Goal: Task Accomplishment & Management: Complete application form

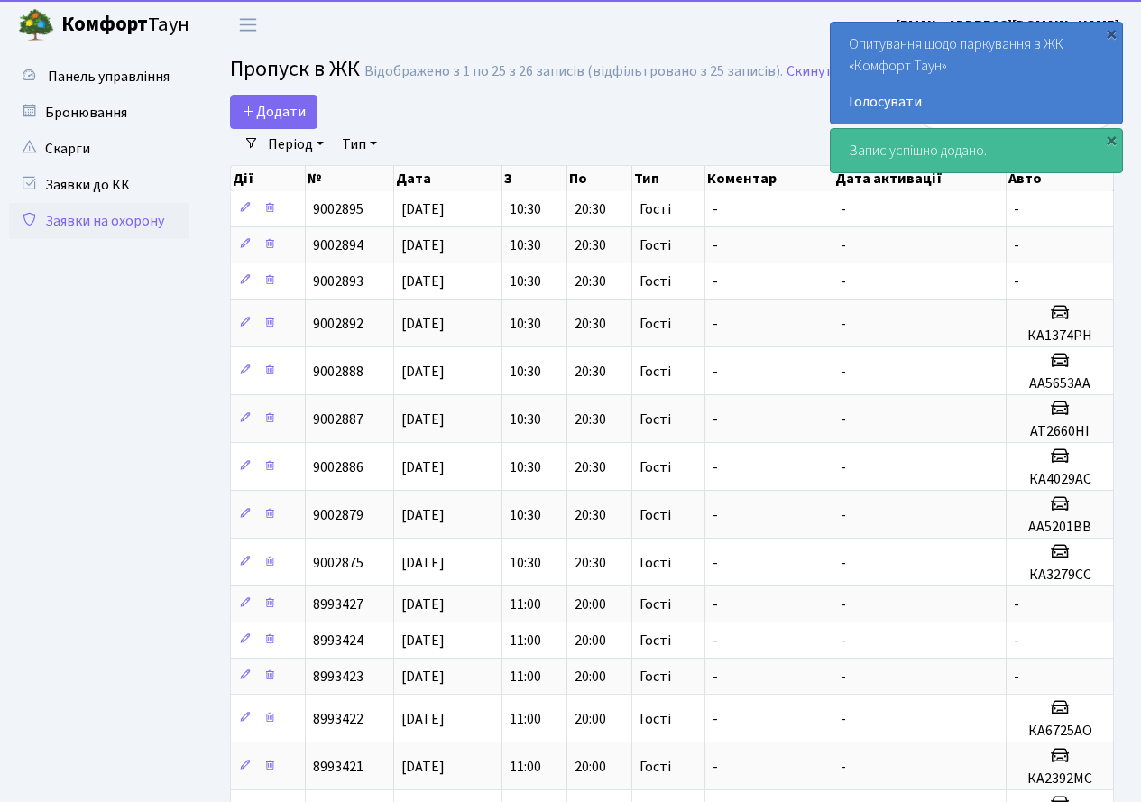
select select "25"
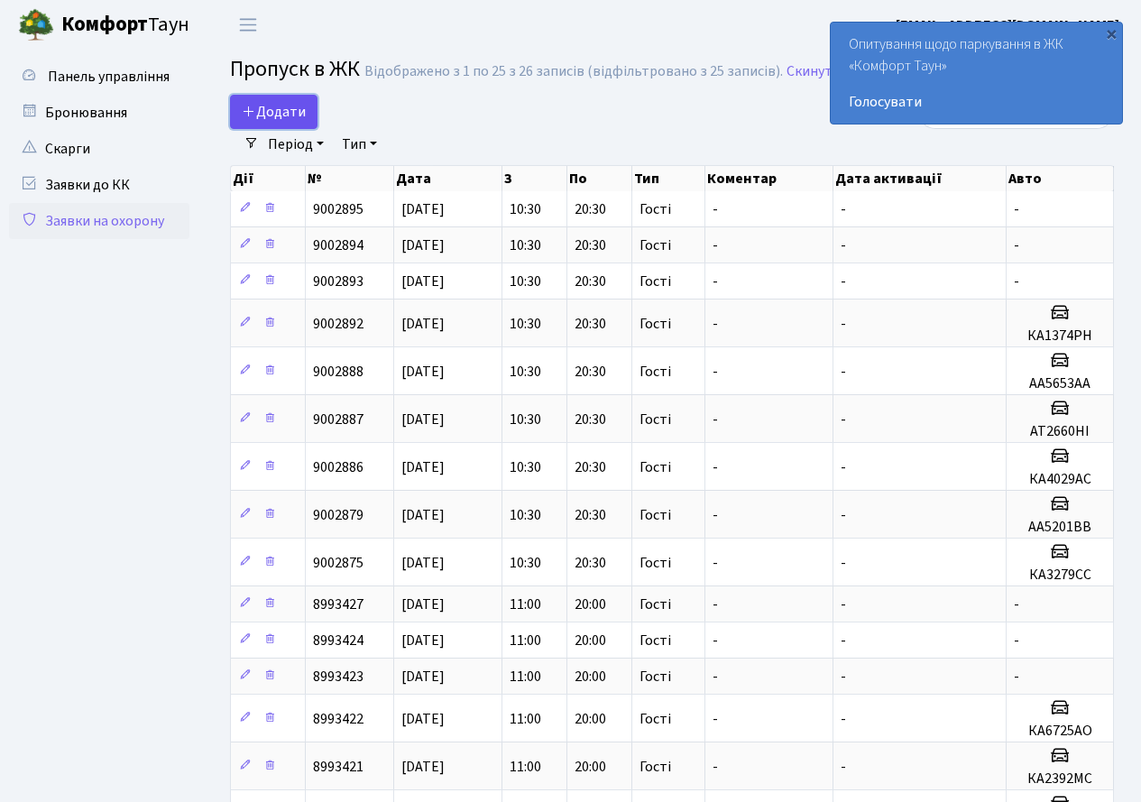
click at [283, 115] on span "Додати" at bounding box center [274, 112] width 64 height 20
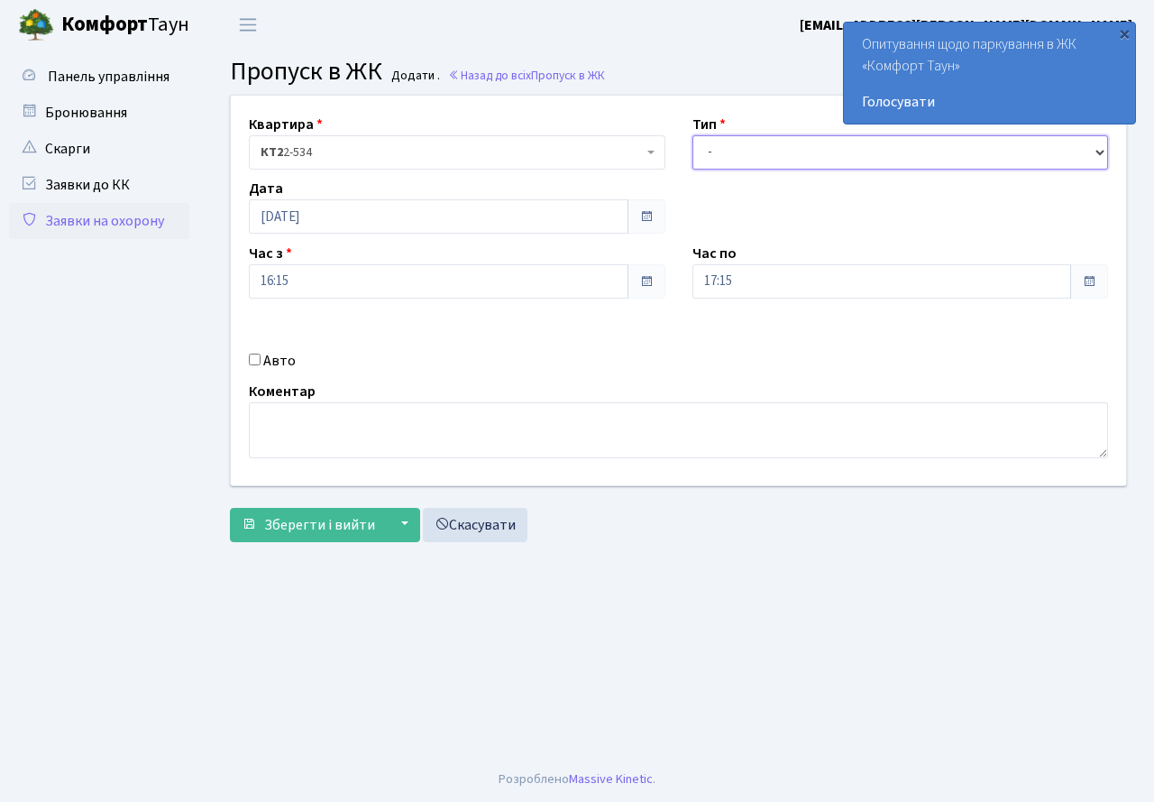
click at [740, 149] on select "- Доставка Таксі Гості Сервіс" at bounding box center [900, 152] width 417 height 34
select select "3"
click at [692, 135] on select "- Доставка Таксі Гості Сервіс" at bounding box center [900, 152] width 417 height 34
click at [1002, 285] on input "17:15" at bounding box center [882, 281] width 380 height 34
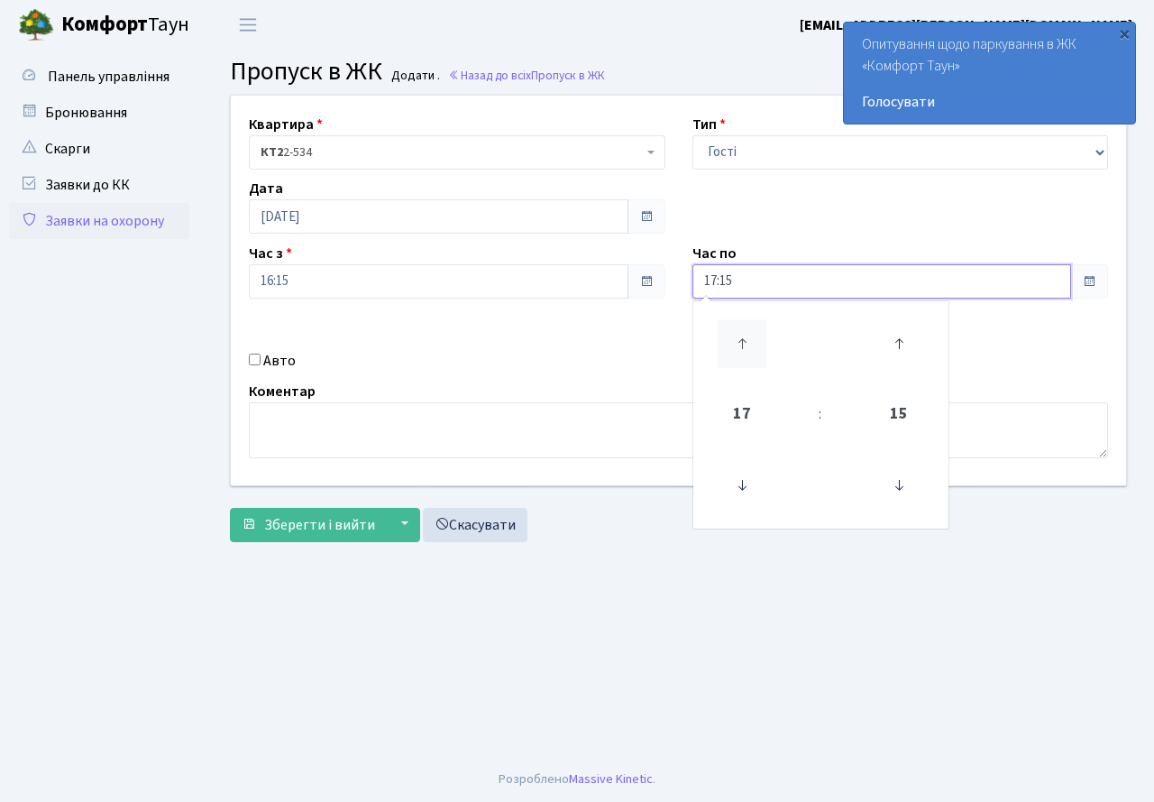
click at [747, 352] on icon at bounding box center [742, 343] width 49 height 49
click at [746, 479] on icon at bounding box center [742, 485] width 49 height 49
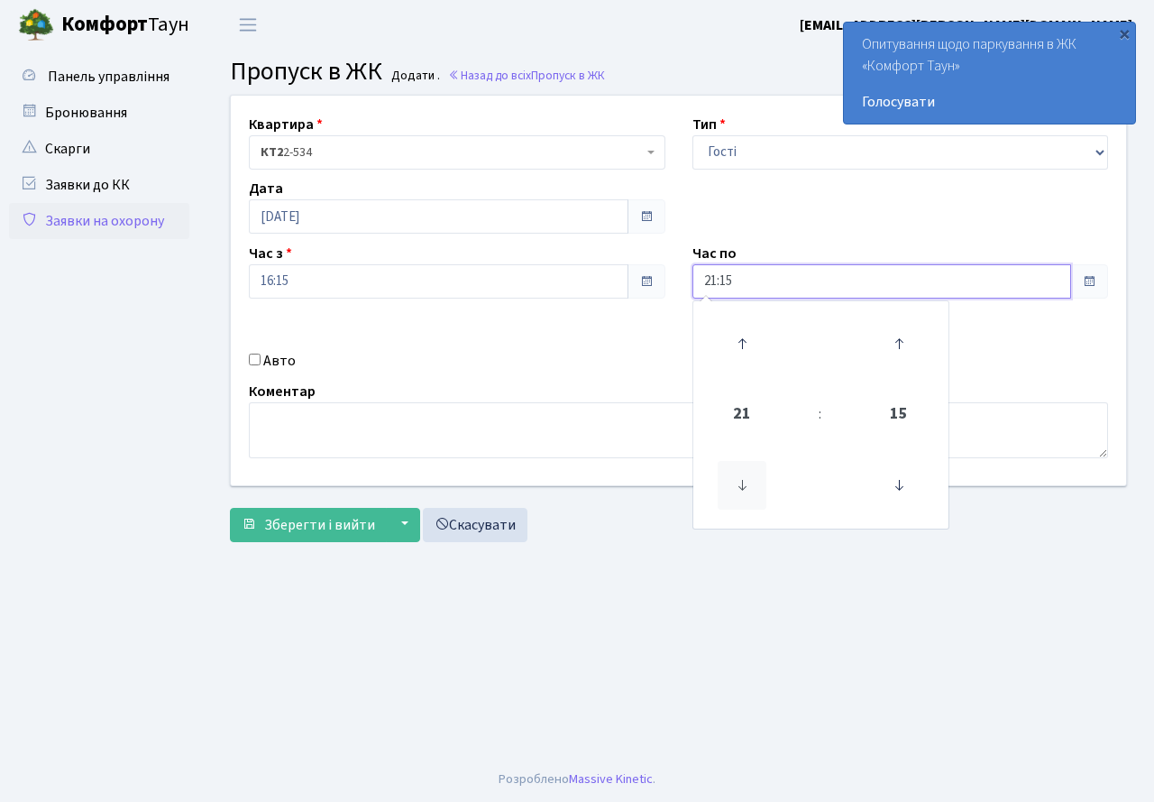
type input "20:15"
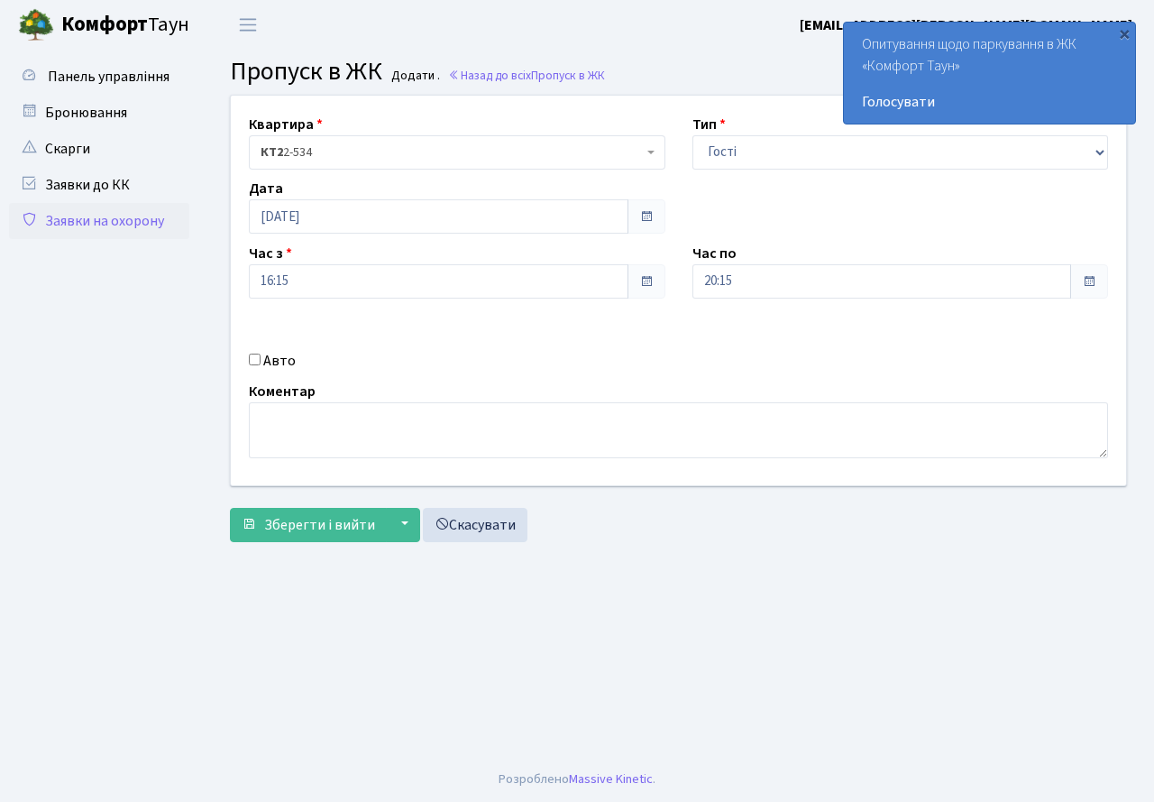
drag, startPoint x: 1040, startPoint y: 572, endPoint x: 995, endPoint y: 588, distance: 47.1
click at [1039, 571] on main "Admin Пропуск в ЖК Додати Пропуск в ЖК Додати . Назад до всіх Пропуск в ЖК Квар…" at bounding box center [678, 403] width 951 height 707
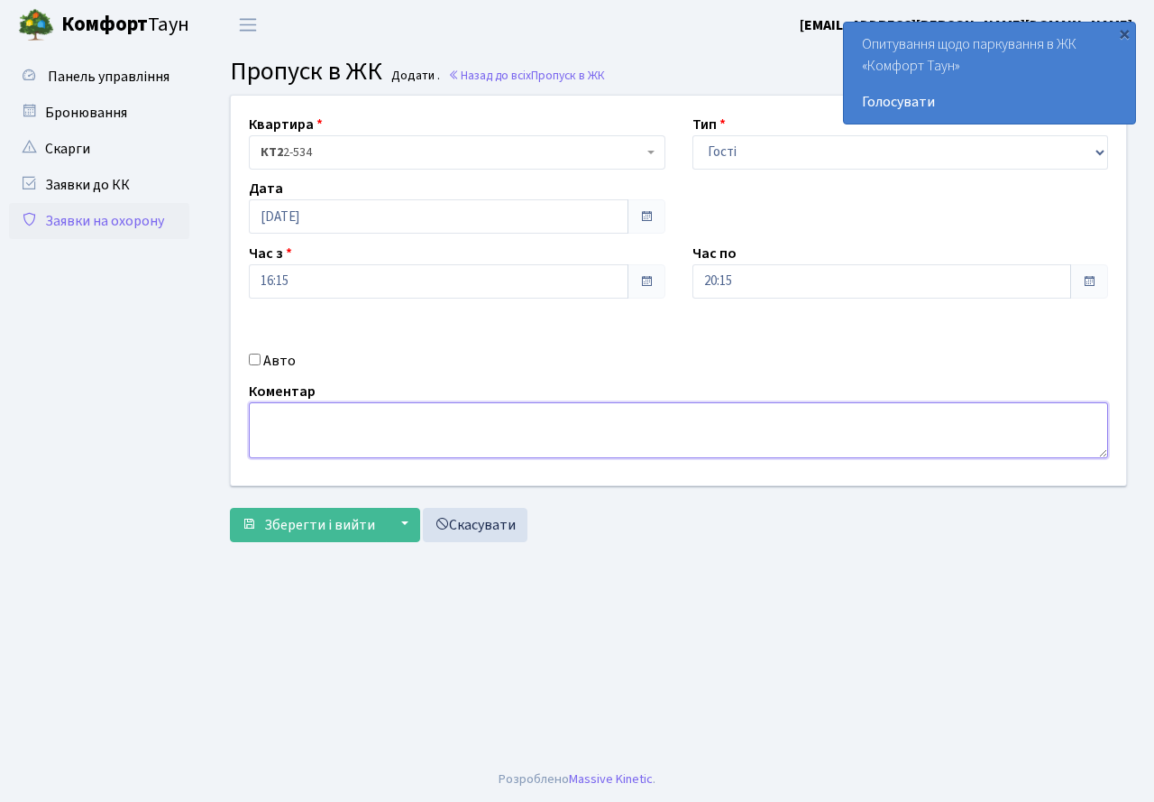
click at [401, 429] on textarea at bounding box center [678, 430] width 859 height 56
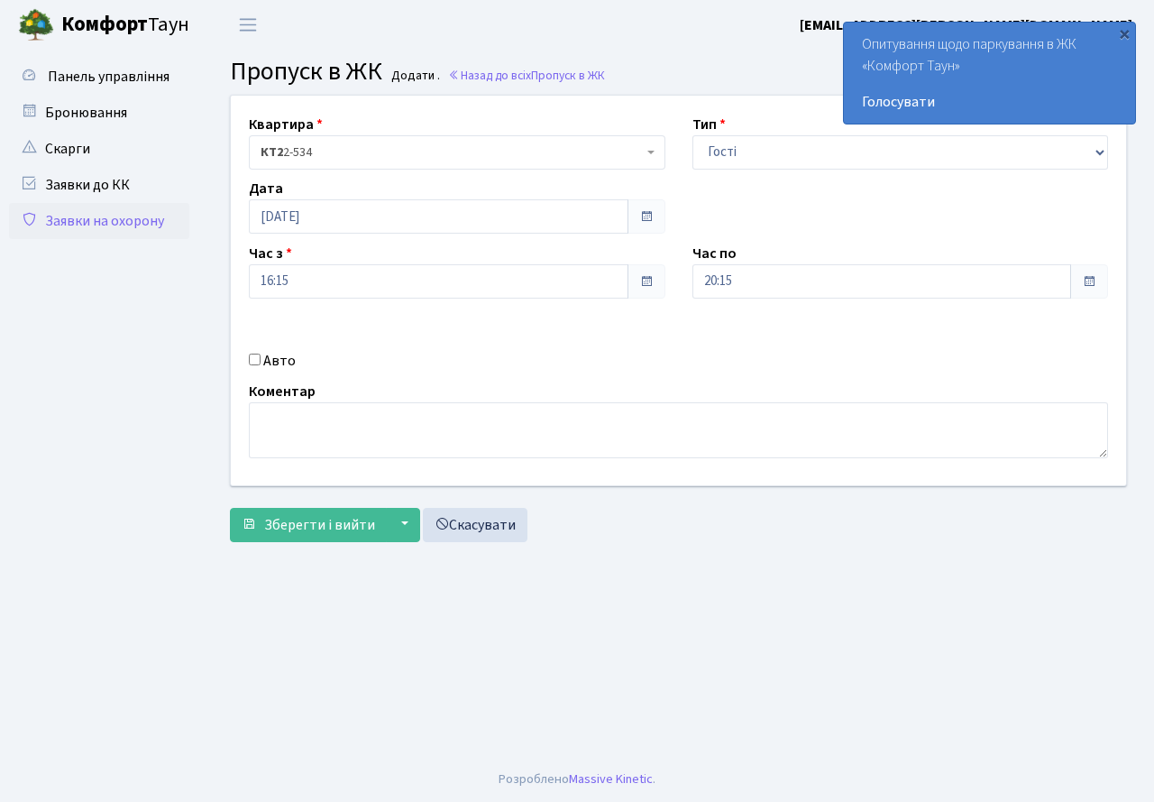
click at [252, 360] on input "Авто" at bounding box center [255, 359] width 12 height 12
checkbox input "true"
type input "А"
type input "КА0466НО"
click at [319, 527] on span "Зберегти і вийти" at bounding box center [319, 525] width 111 height 20
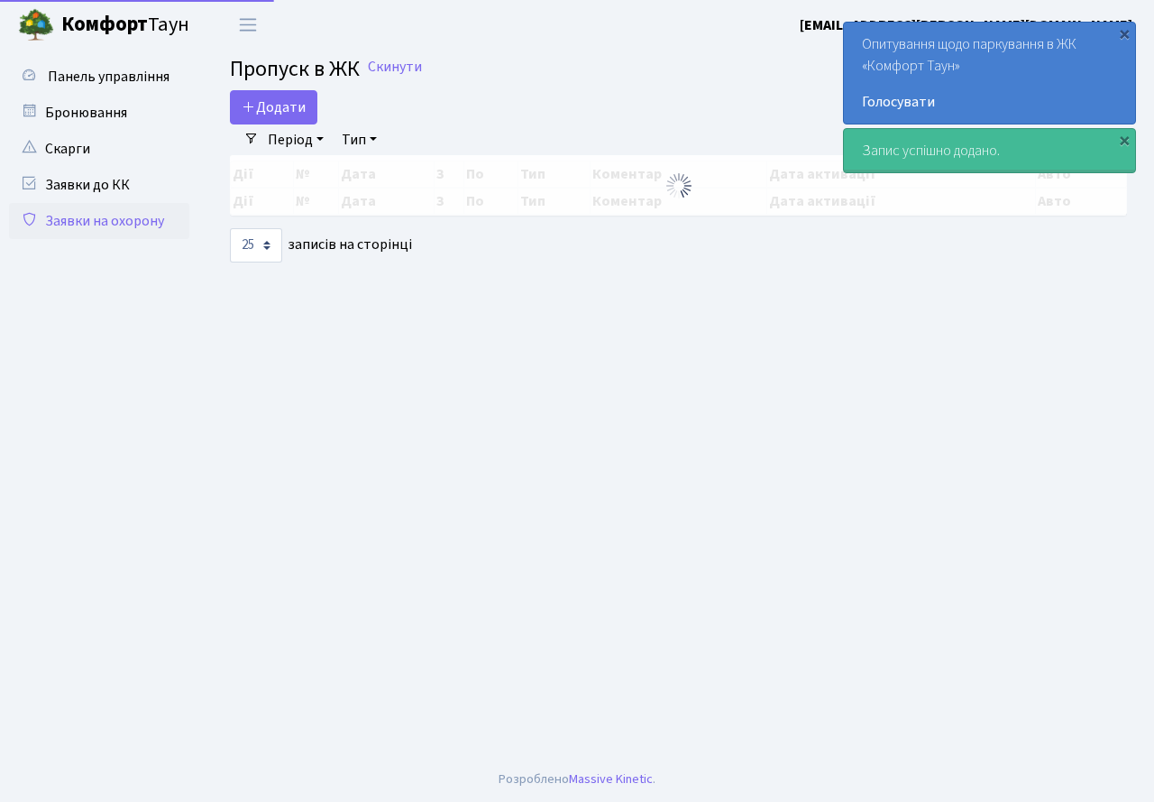
select select "25"
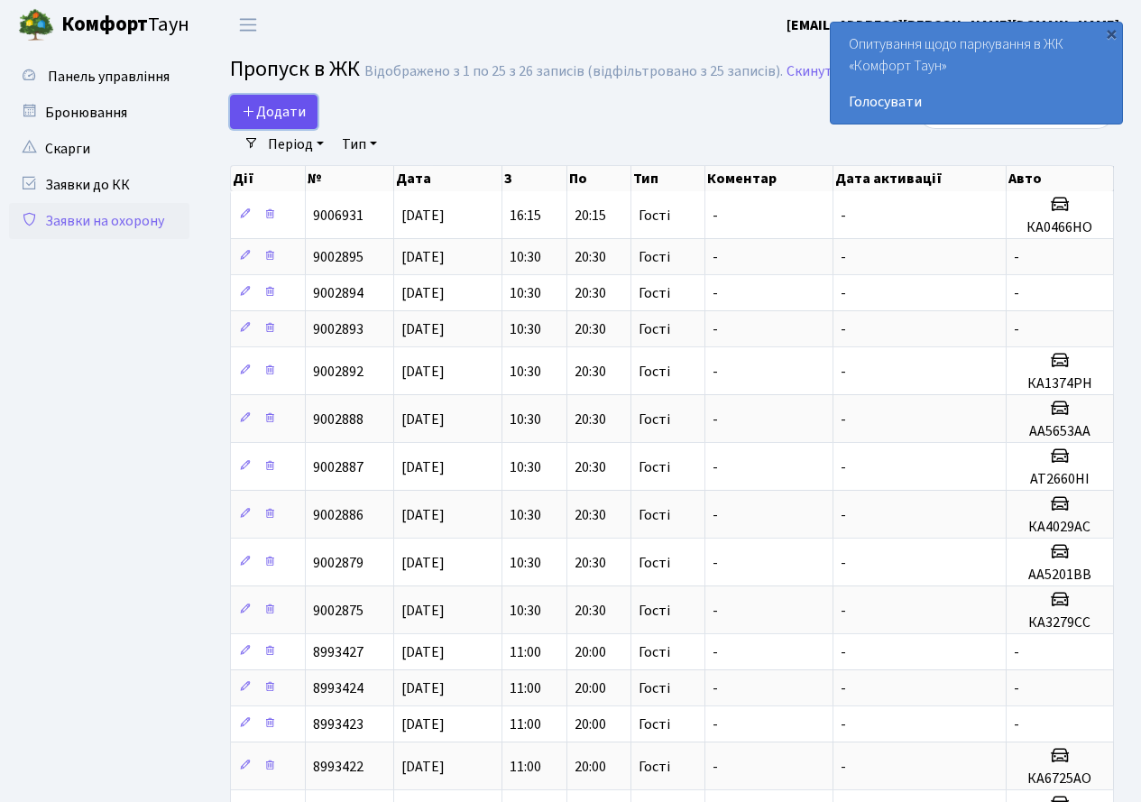
click at [274, 114] on span "Додати" at bounding box center [274, 112] width 64 height 20
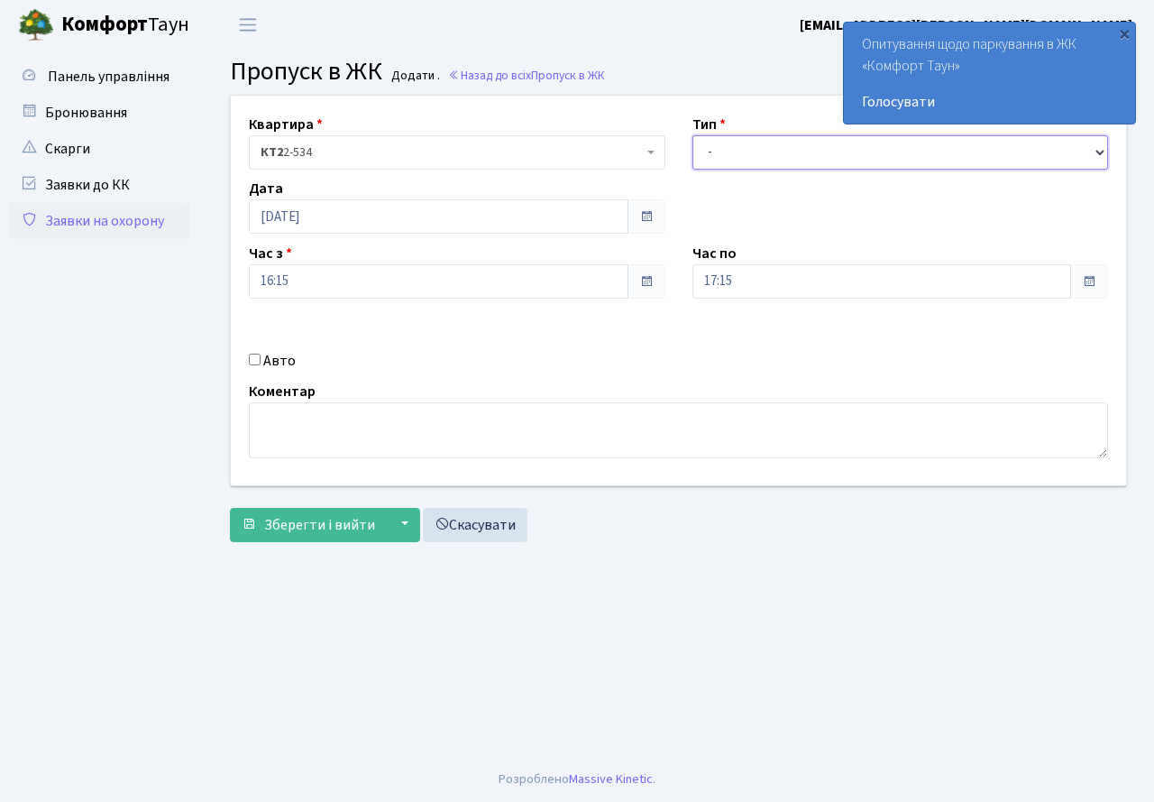
click at [797, 157] on select "- Доставка Таксі Гості Сервіс" at bounding box center [900, 152] width 417 height 34
select select "3"
click at [692, 135] on select "- Доставка Таксі Гості Сервіс" at bounding box center [900, 152] width 417 height 34
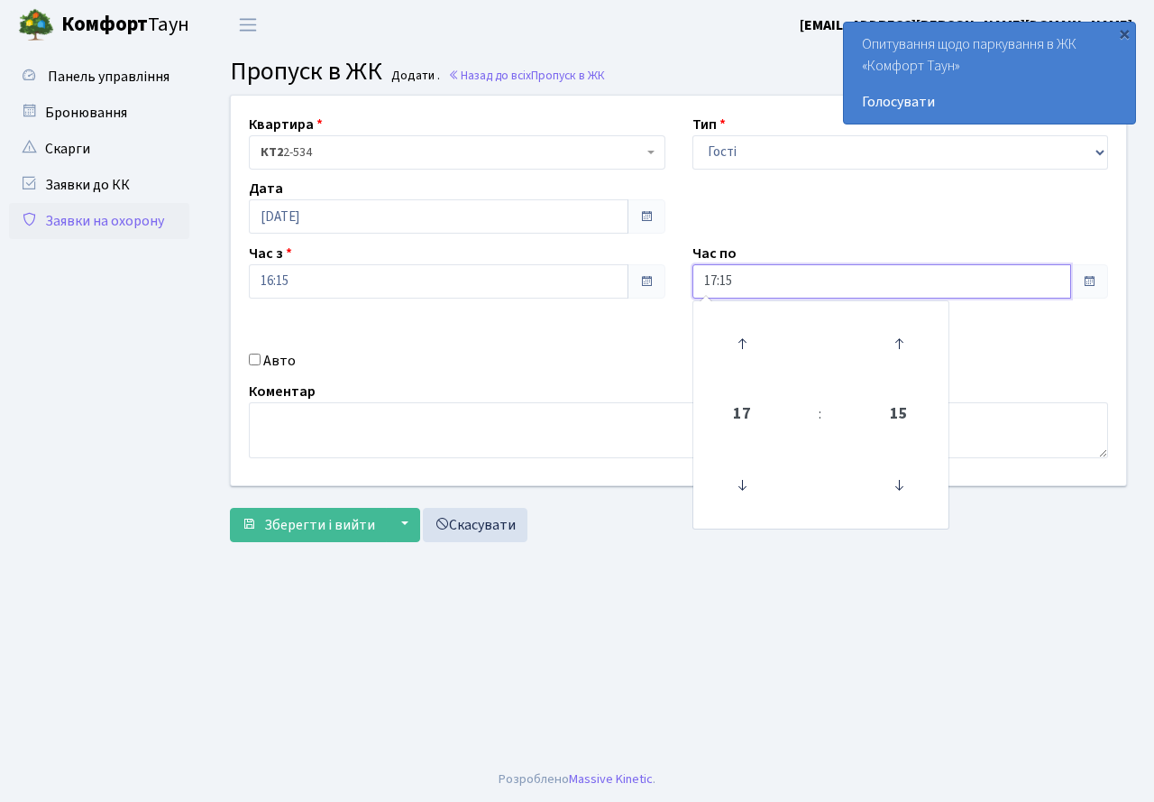
click at [1029, 272] on input "17:15" at bounding box center [882, 281] width 380 height 34
click at [737, 486] on icon at bounding box center [742, 485] width 49 height 49
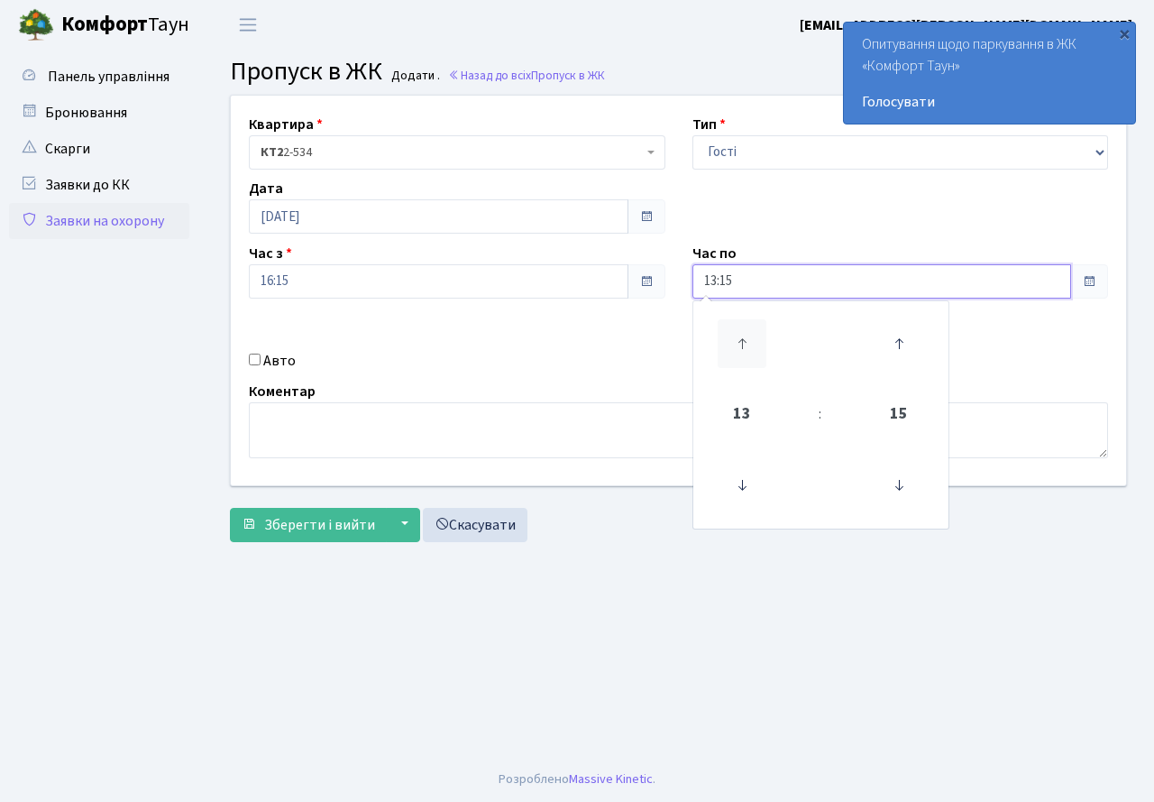
click at [739, 352] on icon at bounding box center [742, 343] width 49 height 49
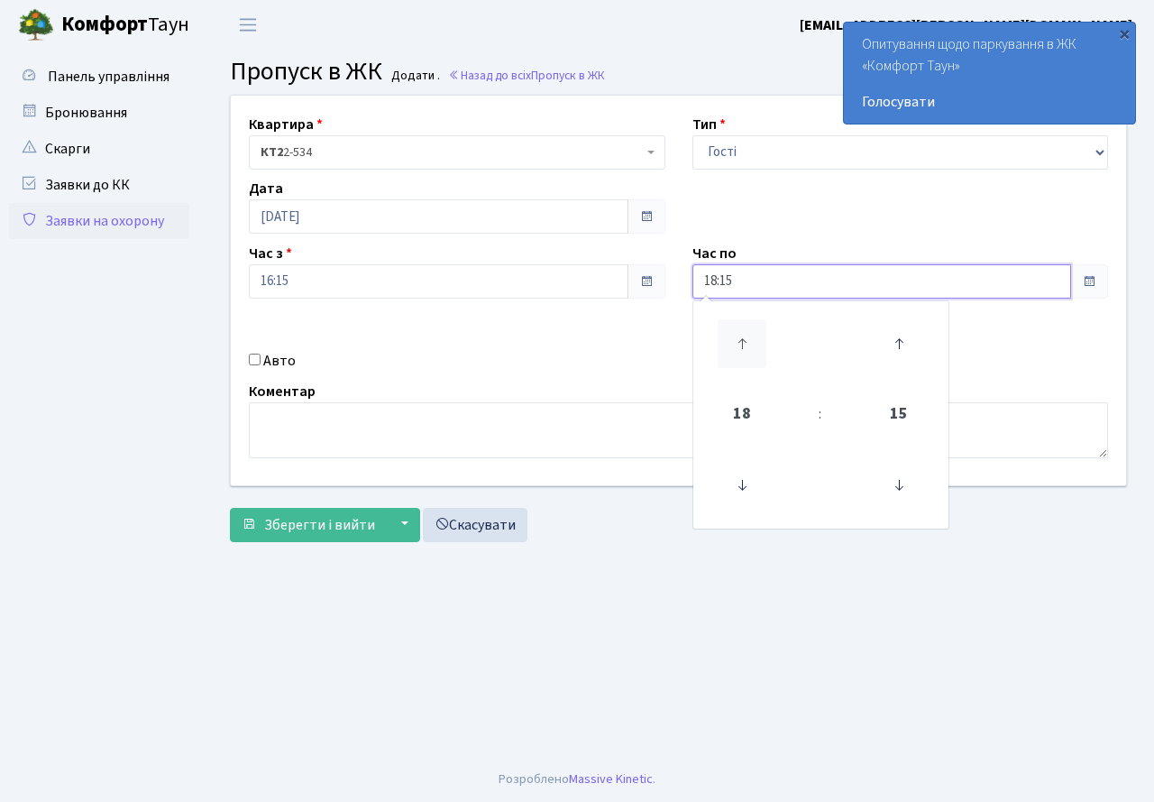
click at [739, 352] on icon at bounding box center [742, 343] width 49 height 49
type input "20:15"
click at [789, 628] on main "Admin Пропуск в ЖК Додати Пропуск в ЖК Додати . Назад до всіх Пропуск в ЖК Квар…" at bounding box center [678, 403] width 951 height 707
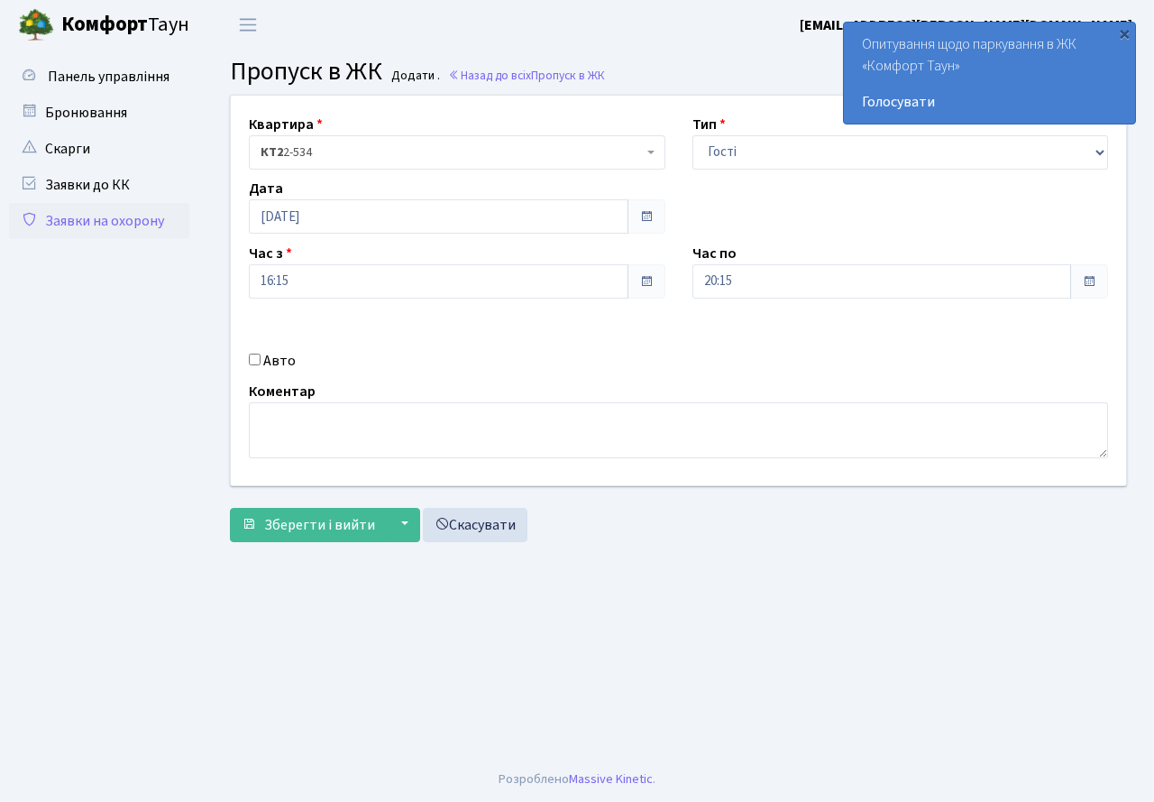
click at [257, 364] on input "Авто" at bounding box center [255, 359] width 12 height 12
checkbox input "true"
type input "АА2049ІВ"
click at [289, 527] on span "Зберегти і вийти" at bounding box center [319, 525] width 111 height 20
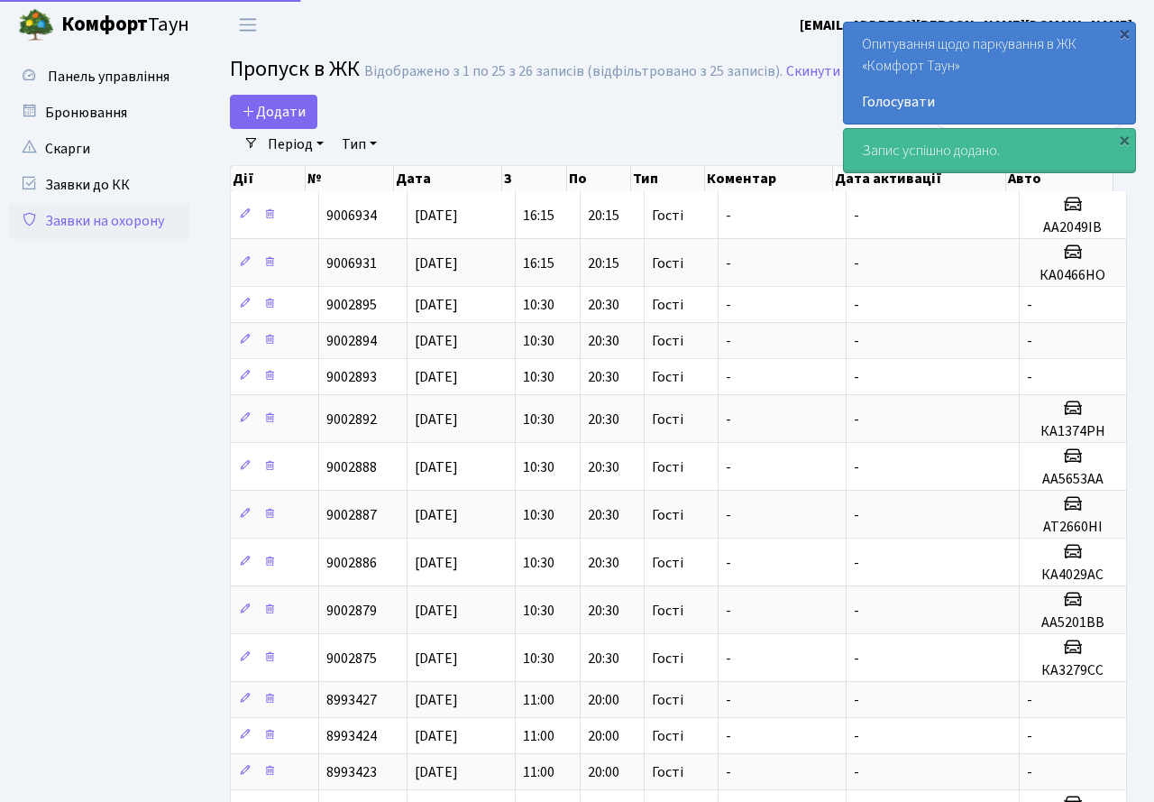
select select "25"
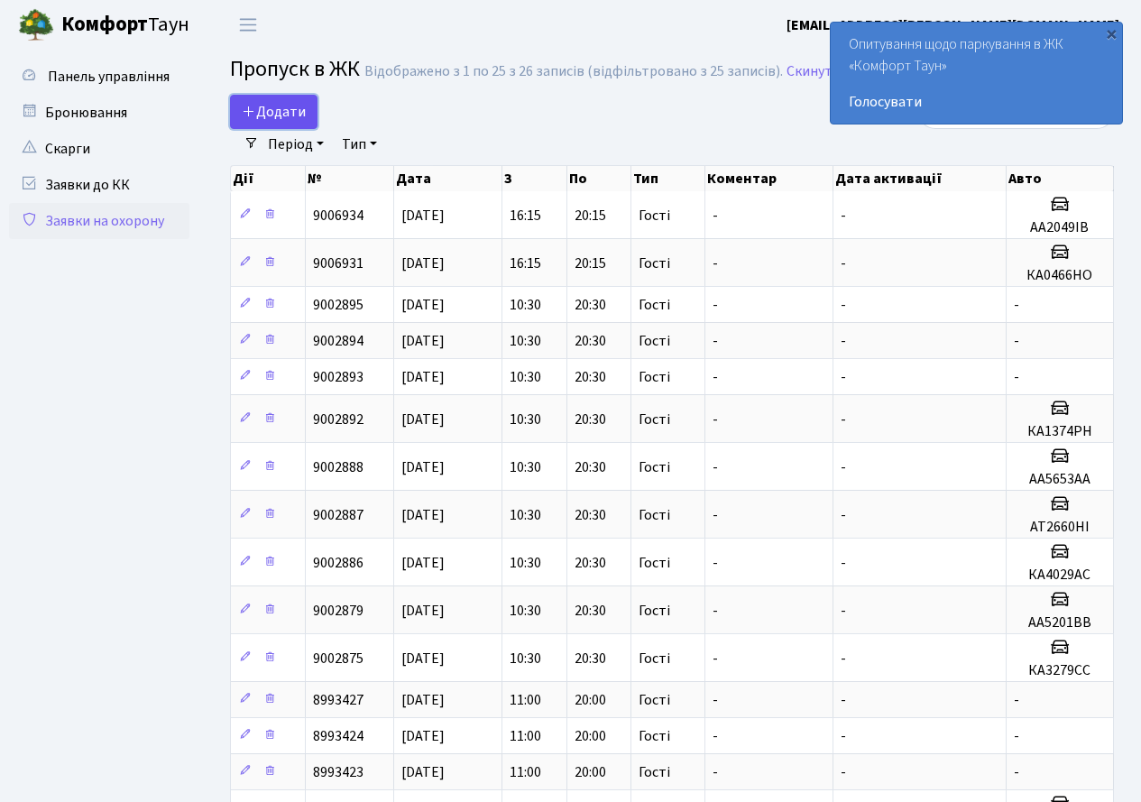
click at [261, 114] on span "Додати" at bounding box center [274, 112] width 64 height 20
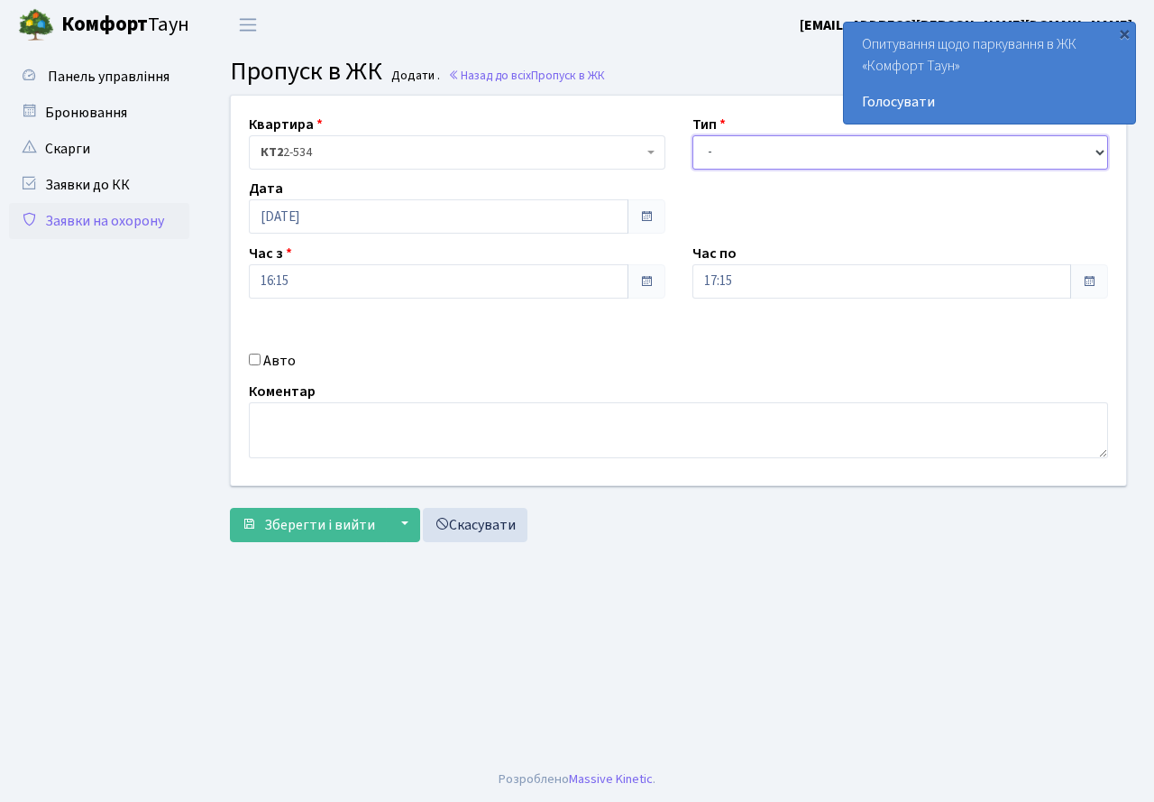
click at [822, 157] on select "- Доставка Таксі Гості Сервіс" at bounding box center [900, 152] width 417 height 34
select select "3"
click at [692, 135] on select "- Доставка Таксі Гості Сервіс" at bounding box center [900, 152] width 417 height 34
click at [1003, 269] on input "17:15" at bounding box center [882, 281] width 380 height 34
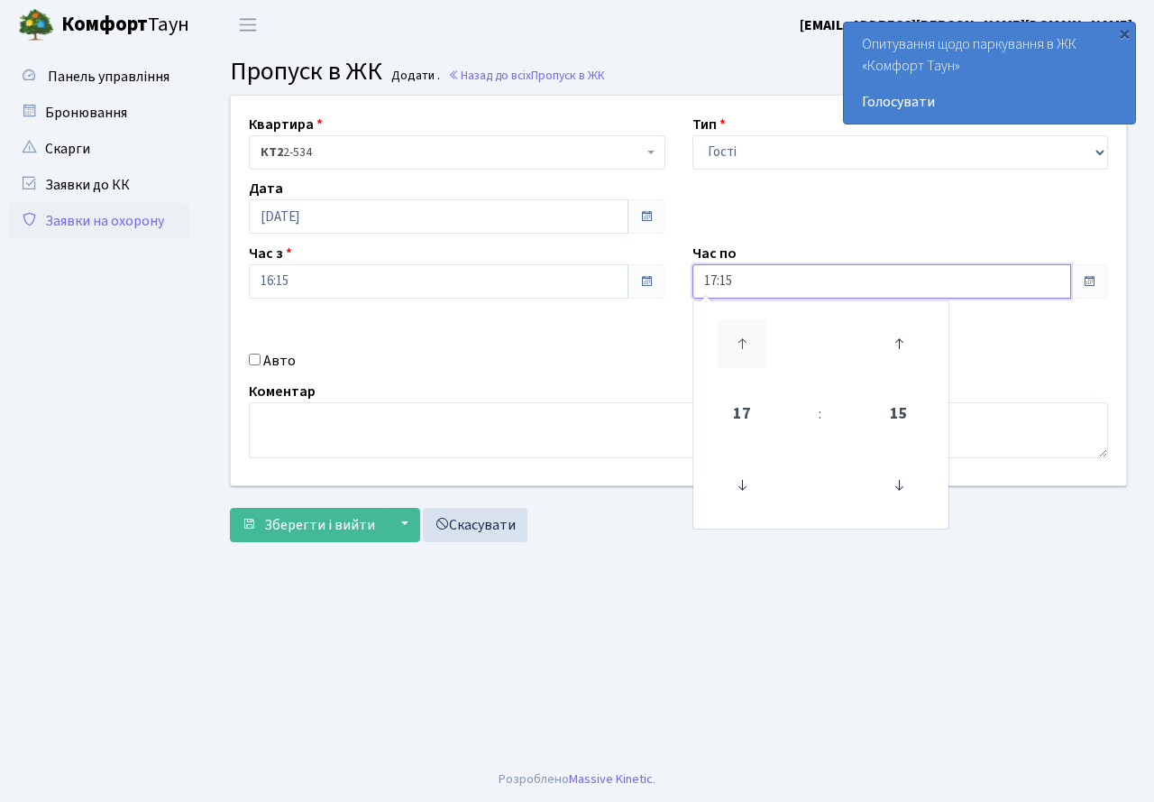
click at [755, 344] on icon at bounding box center [742, 343] width 49 height 49
type input "20:15"
drag, startPoint x: 591, startPoint y: 645, endPoint x: 576, endPoint y: 620, distance: 28.3
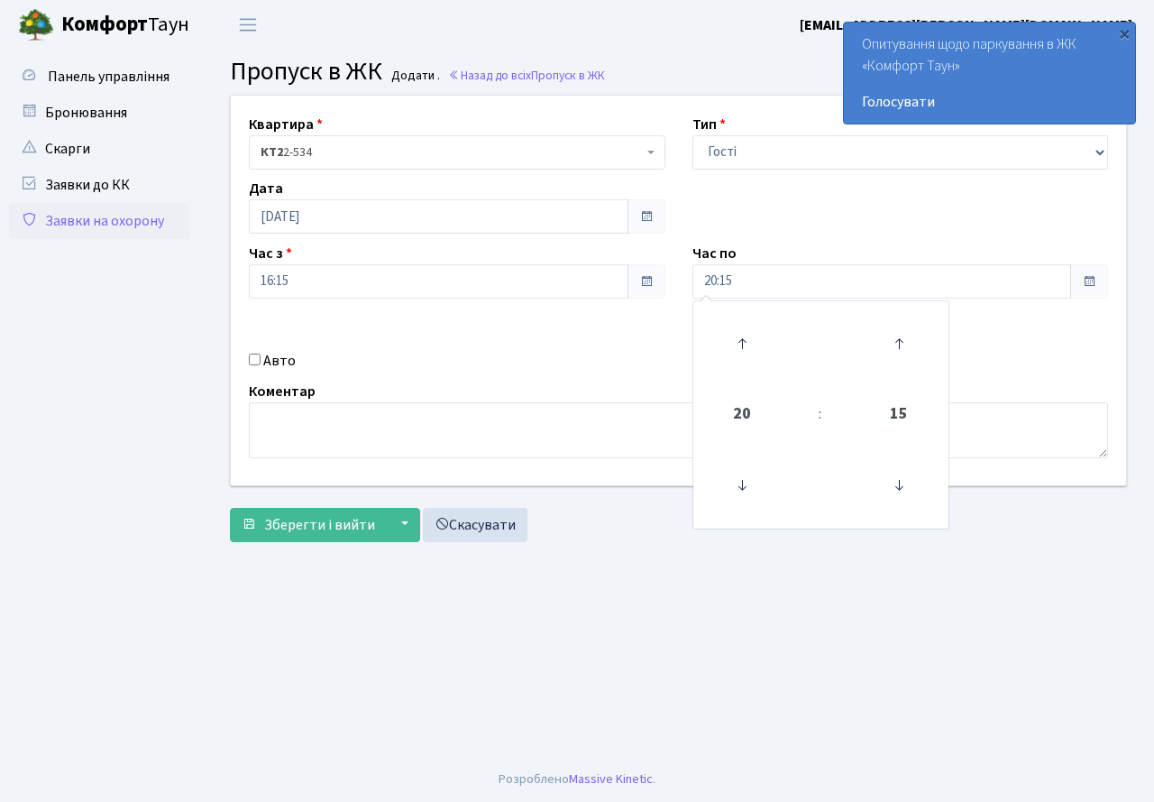
click at [588, 641] on main "Admin Пропуск в ЖК Додати Пропуск в ЖК Додати . Назад до всіх Пропуск в ЖК Квар…" at bounding box center [678, 403] width 951 height 707
click at [255, 361] on input "Авто" at bounding box center [255, 359] width 12 height 12
checkbox input "true"
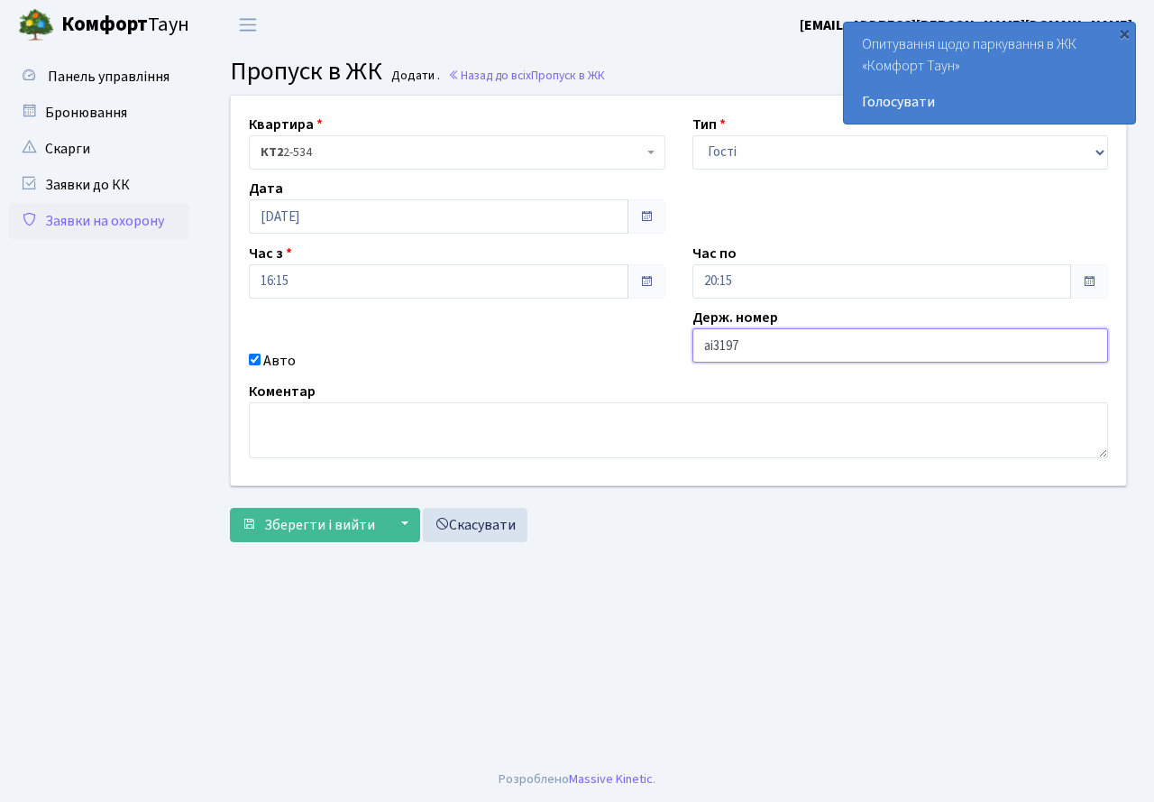
type input "АІ3197РС"
click at [727, 501] on form "Квартира <b>КТ2</b>&nbsp;&nbsp;&nbsp;2-534 КТ2 2-534 Тип - Доставка Таксі Гості…" at bounding box center [678, 318] width 897 height 447
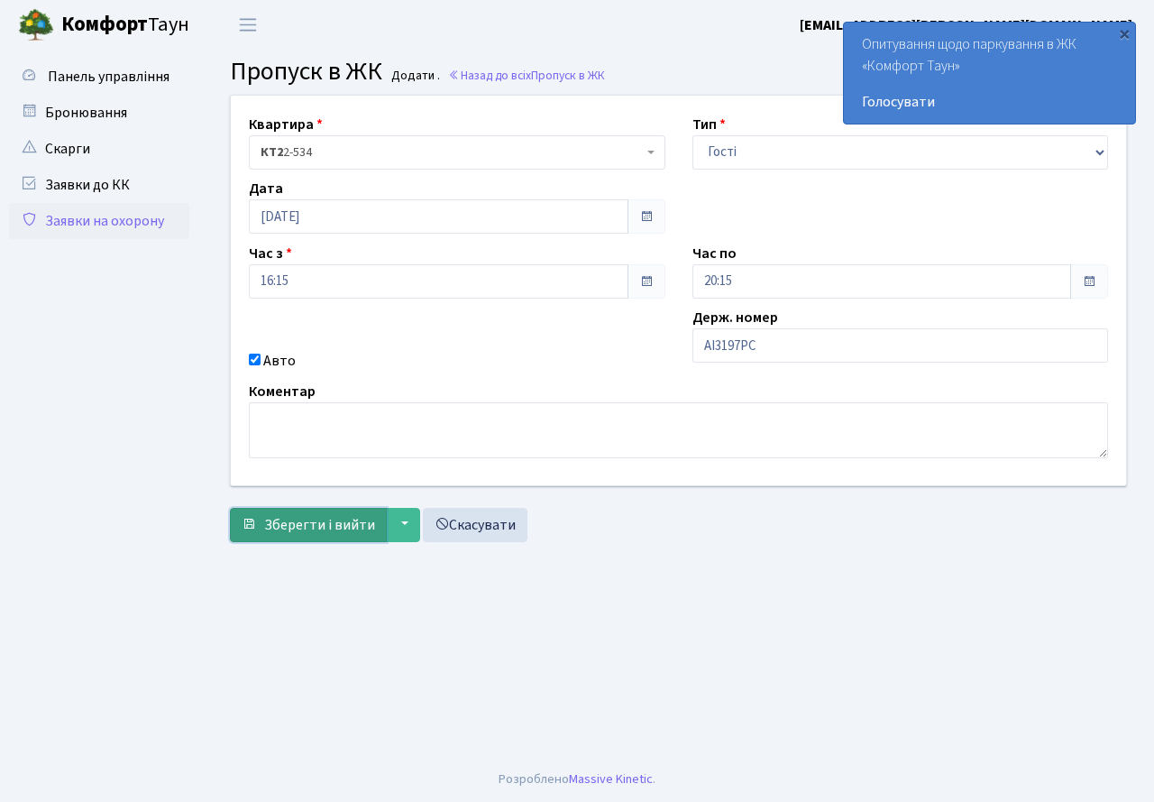
click at [308, 525] on span "Зберегти і вийти" at bounding box center [319, 525] width 111 height 20
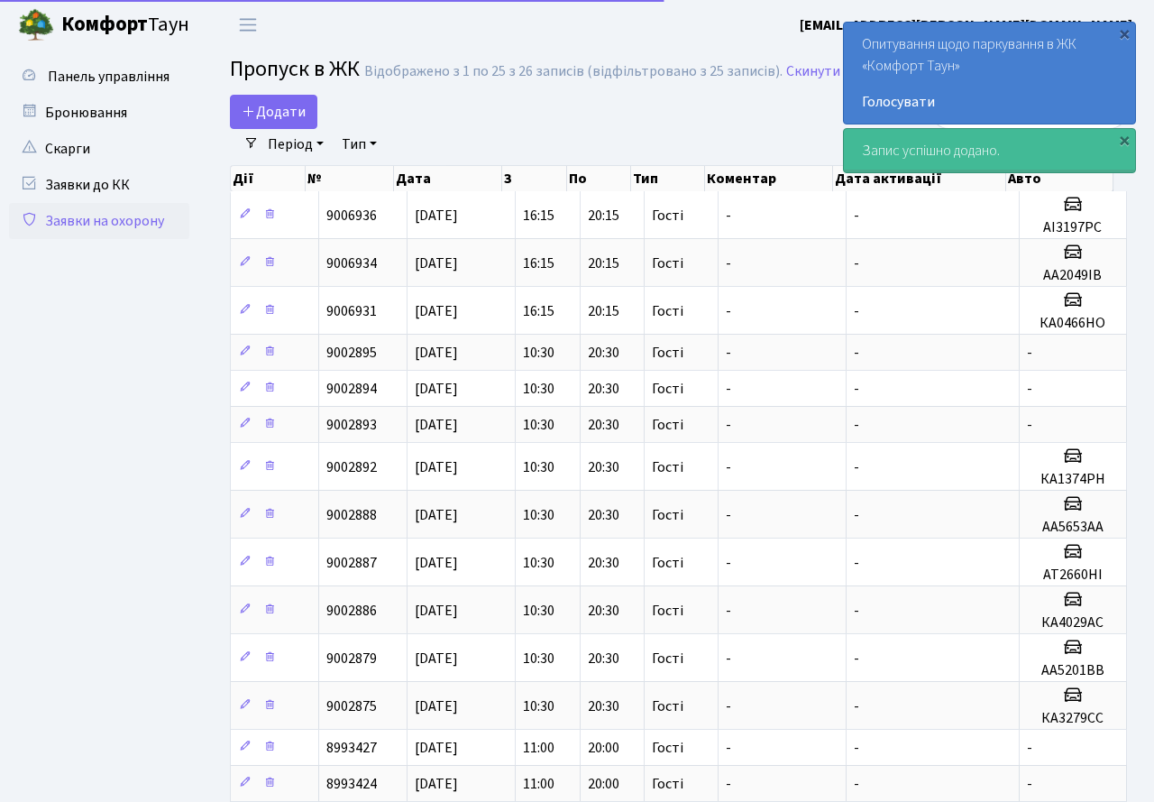
select select "25"
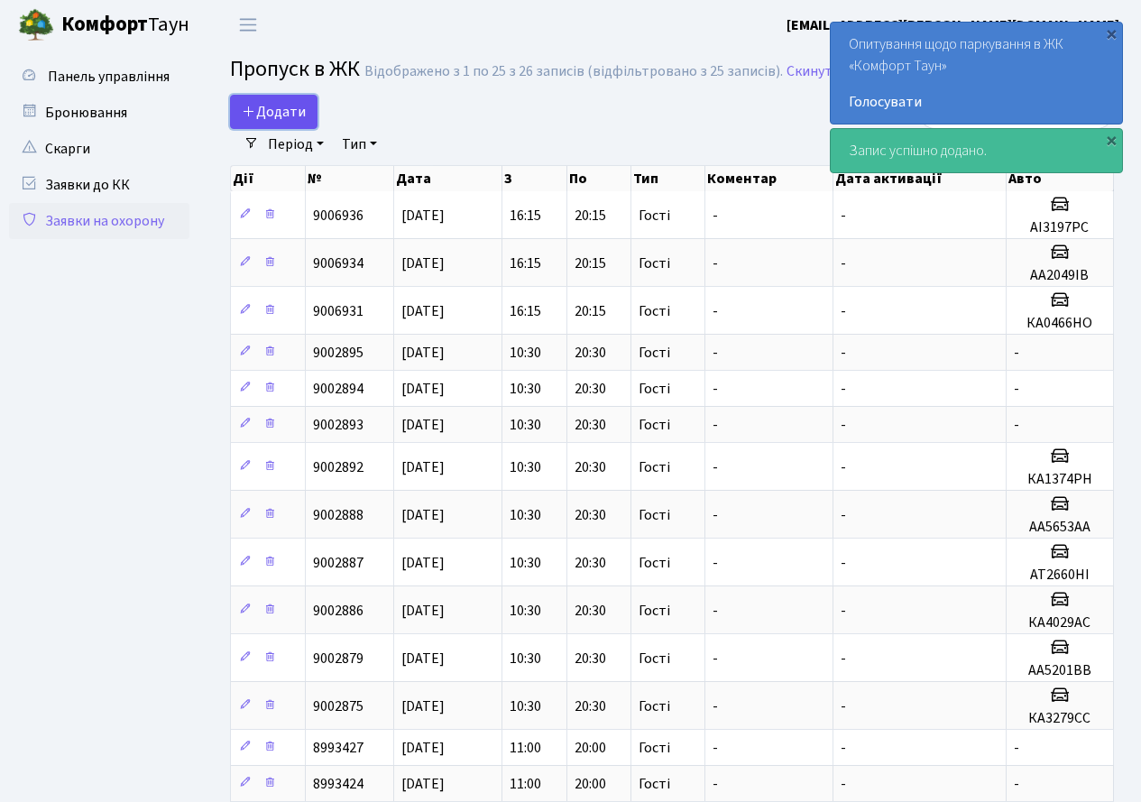
click at [277, 105] on span "Додати" at bounding box center [274, 112] width 64 height 20
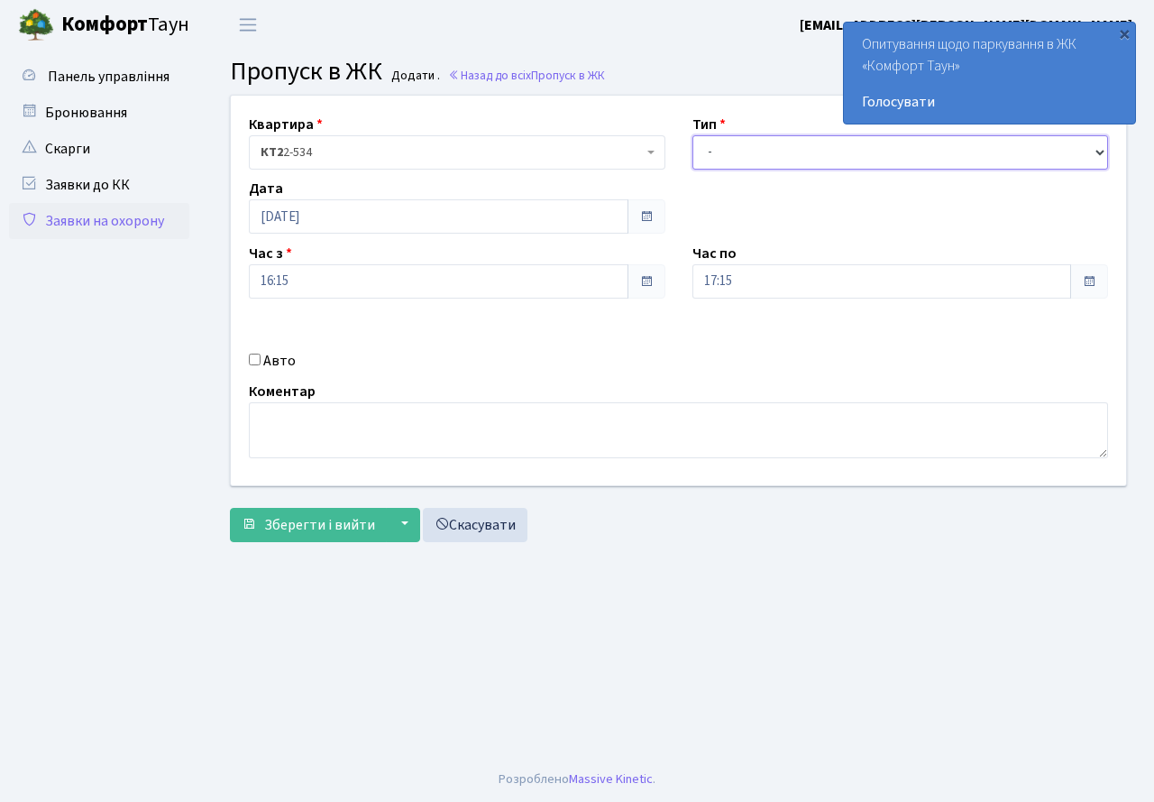
click at [753, 160] on select "- Доставка Таксі Гості Сервіс" at bounding box center [900, 152] width 417 height 34
select select "3"
click at [692, 135] on select "- Доставка Таксі Гості Сервіс" at bounding box center [900, 152] width 417 height 34
click at [762, 273] on input "17:15" at bounding box center [882, 281] width 380 height 34
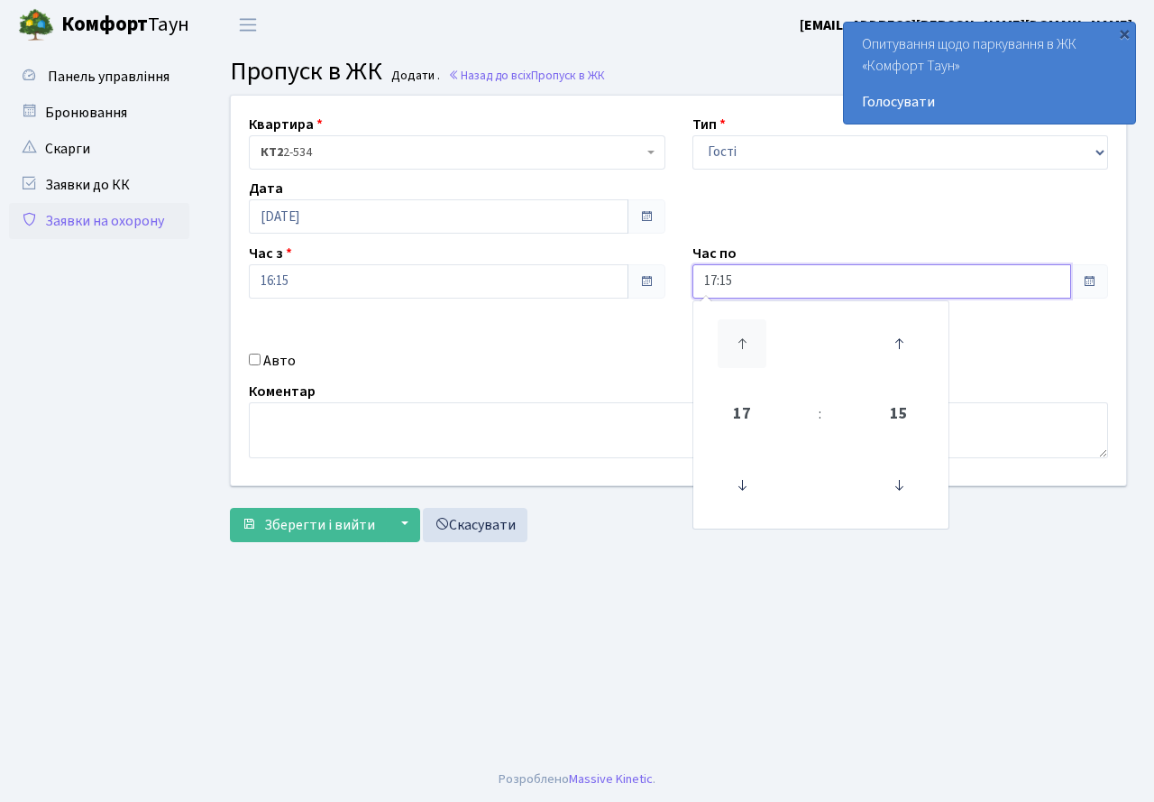
click at [747, 347] on icon at bounding box center [742, 343] width 49 height 49
type input "20:15"
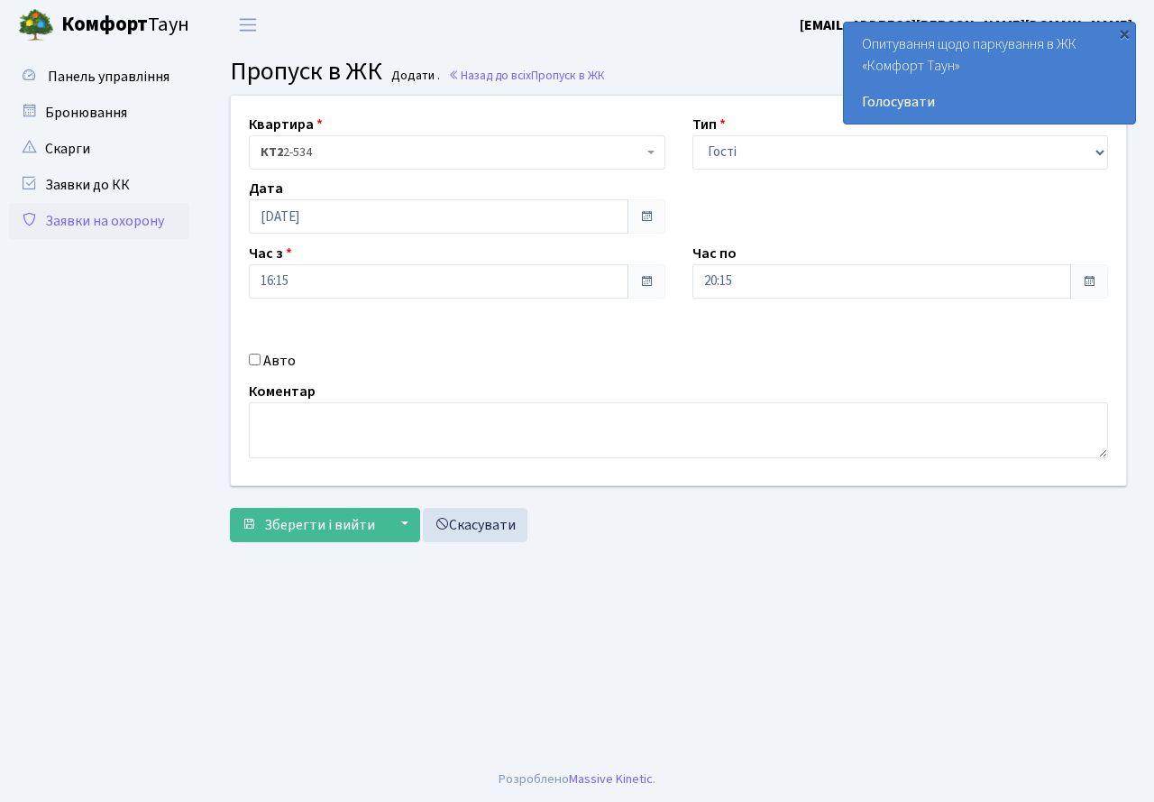
drag, startPoint x: 669, startPoint y: 641, endPoint x: 589, endPoint y: 475, distance: 184.3
click at [665, 638] on main "Admin Пропуск в ЖК Додати Пропуск в ЖК Додати . Назад до всіх Пропуск в ЖК Квар…" at bounding box center [678, 403] width 951 height 707
click at [250, 365] on input "Авто" at bounding box center [255, 359] width 12 height 12
checkbox input "true"
type input "АІ1793РО"
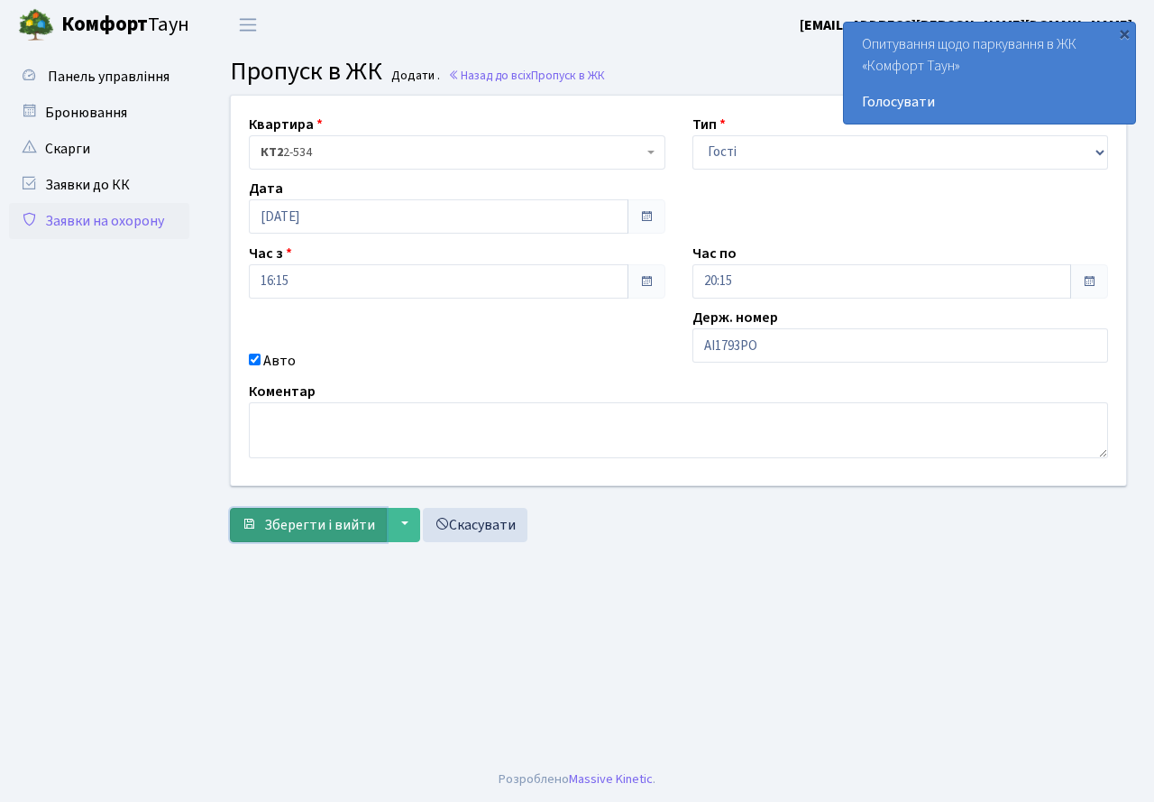
click at [333, 529] on span "Зберегти і вийти" at bounding box center [319, 525] width 111 height 20
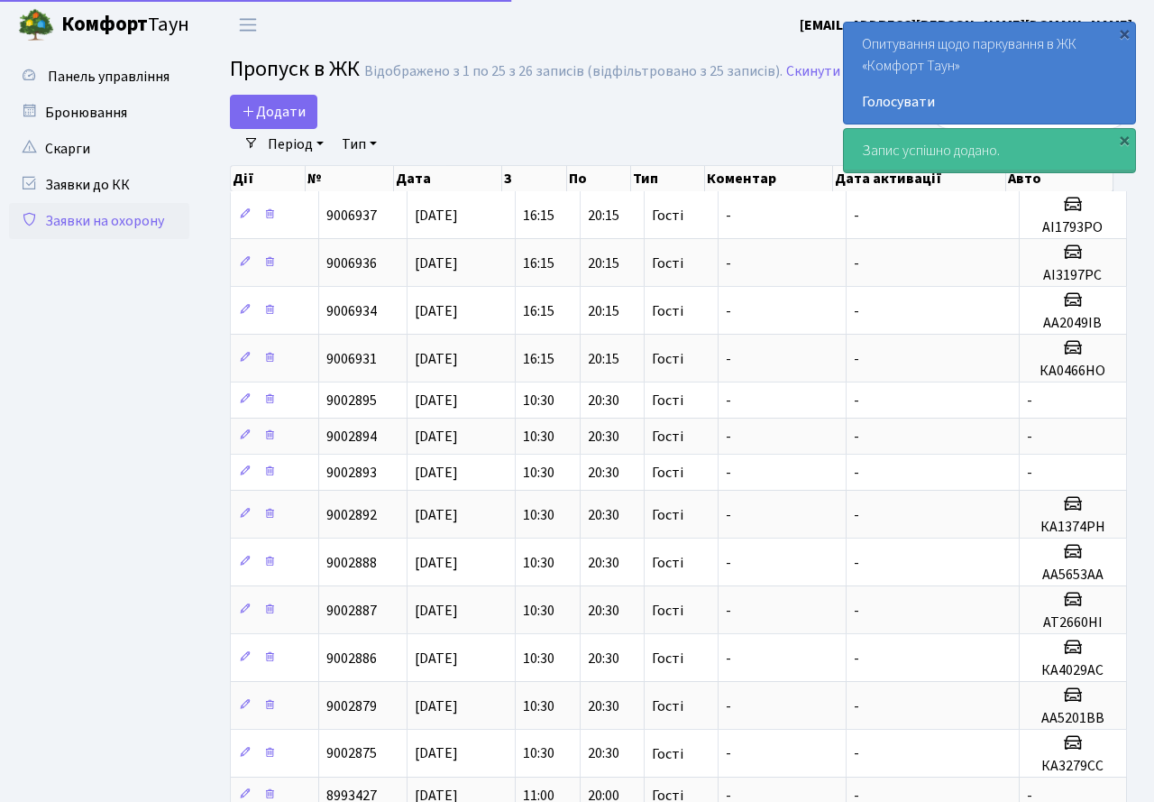
select select "25"
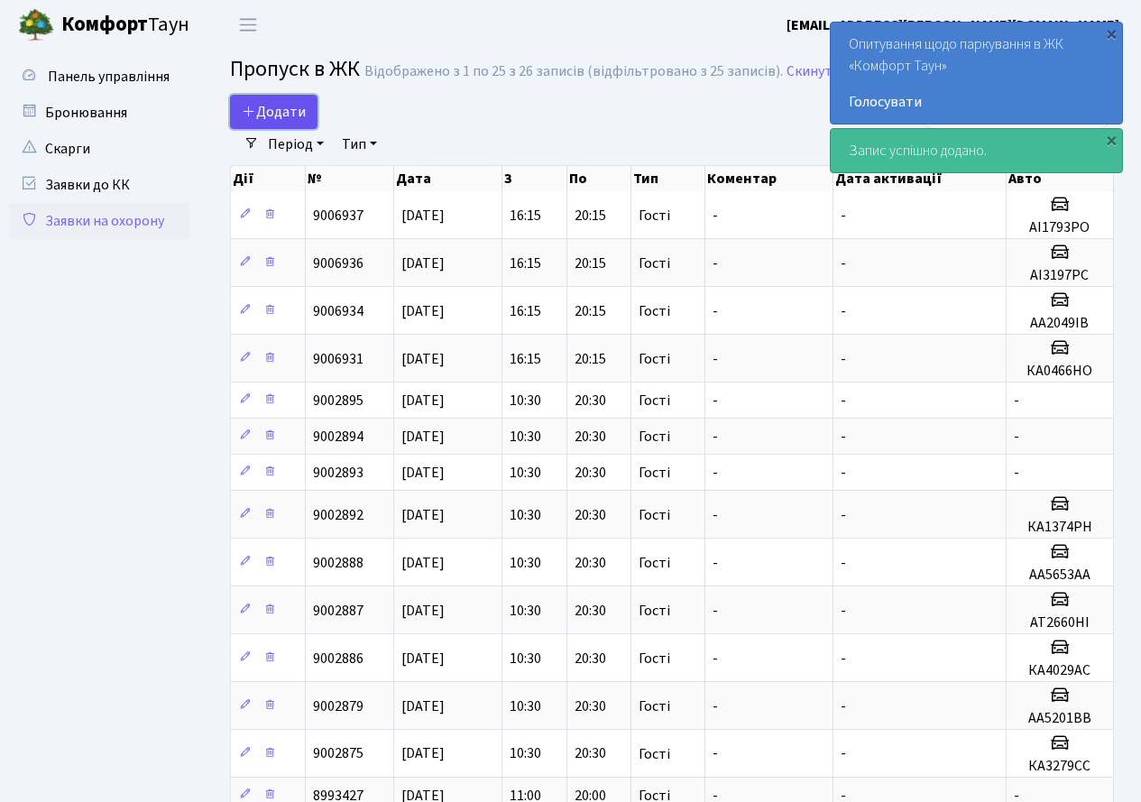
click at [310, 105] on link "Додати" at bounding box center [273, 112] width 87 height 34
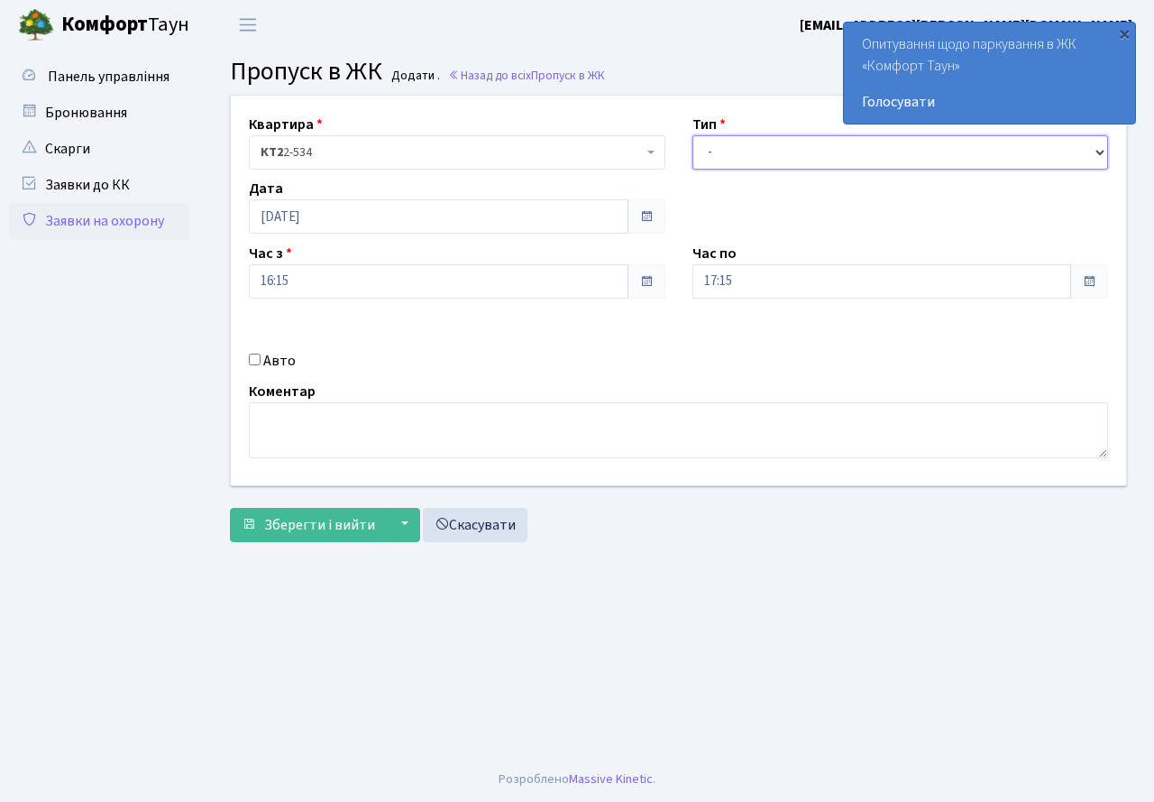
click at [745, 160] on select "- Доставка Таксі Гості Сервіс" at bounding box center [900, 152] width 417 height 34
select select "3"
click at [692, 135] on select "- Доставка Таксі Гості Сервіс" at bounding box center [900, 152] width 417 height 34
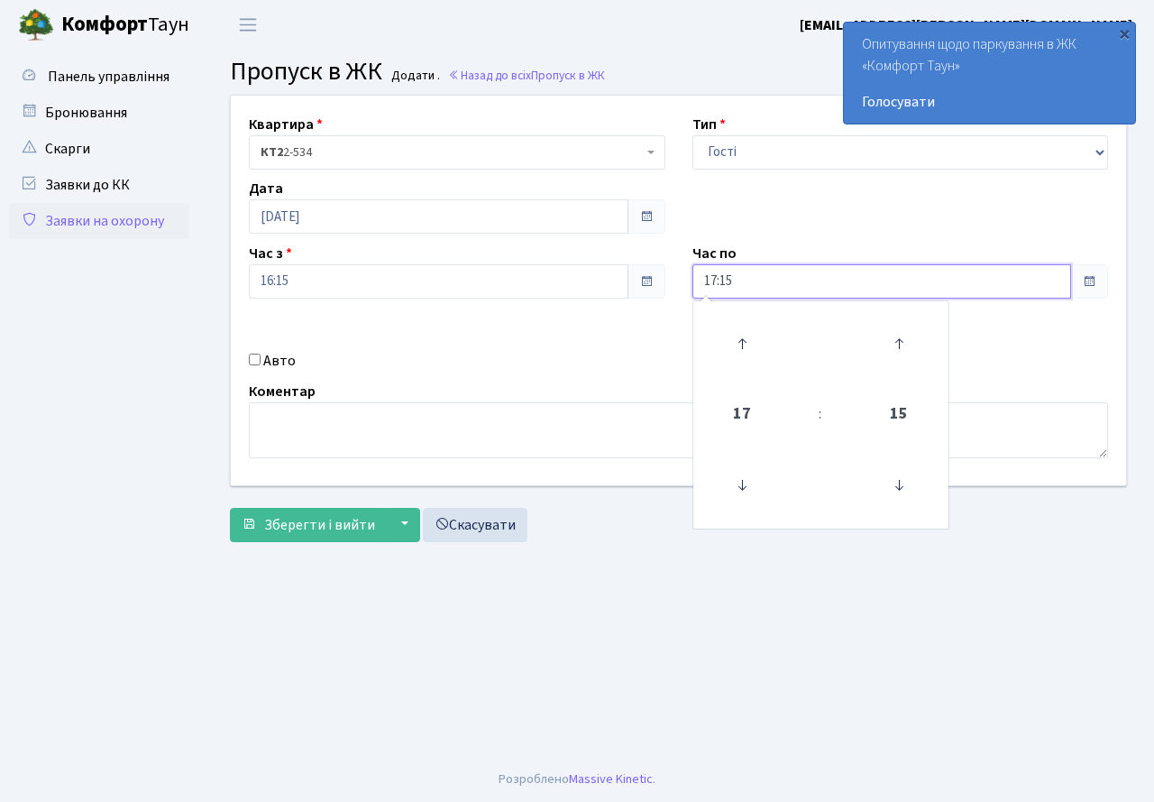
click at [760, 279] on input "17:15" at bounding box center [882, 281] width 380 height 34
click at [735, 337] on icon at bounding box center [742, 343] width 49 height 49
click at [902, 344] on icon at bounding box center [899, 343] width 49 height 49
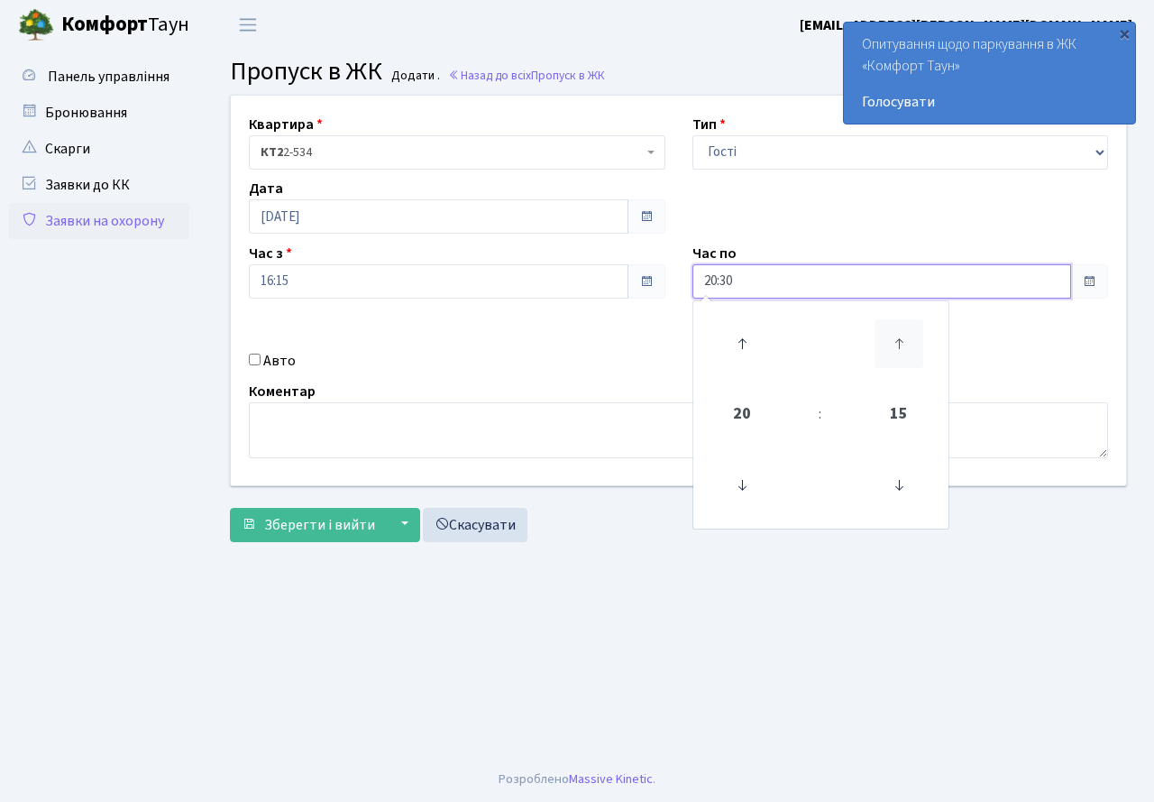
click at [902, 344] on icon at bounding box center [899, 343] width 49 height 49
click at [887, 480] on icon at bounding box center [899, 485] width 49 height 49
click at [893, 483] on icon at bounding box center [899, 485] width 49 height 49
type input "20:30"
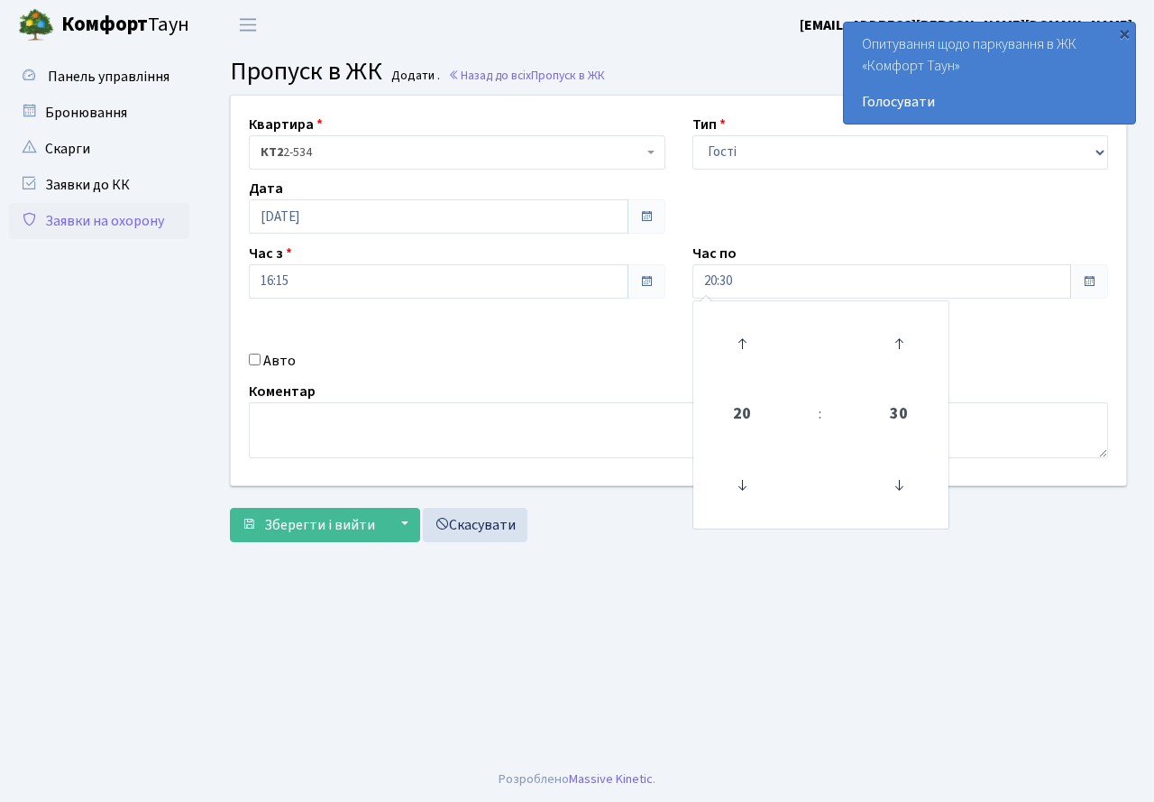
click at [257, 359] on input "Авто" at bounding box center [255, 359] width 12 height 12
checkbox input "true"
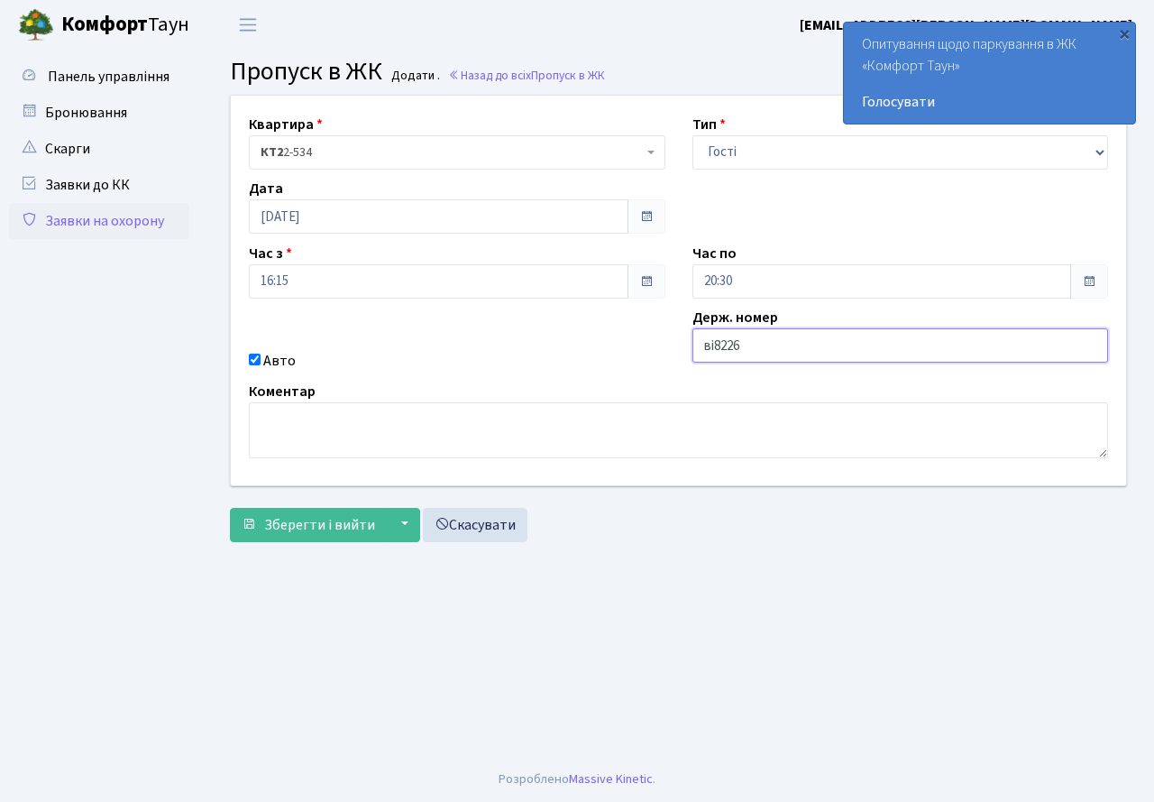
type input "ВІ8226ЕВ"
drag, startPoint x: 312, startPoint y: 526, endPoint x: 344, endPoint y: 616, distance: 95.5
click at [309, 525] on span "Зберегти і вийти" at bounding box center [319, 525] width 111 height 20
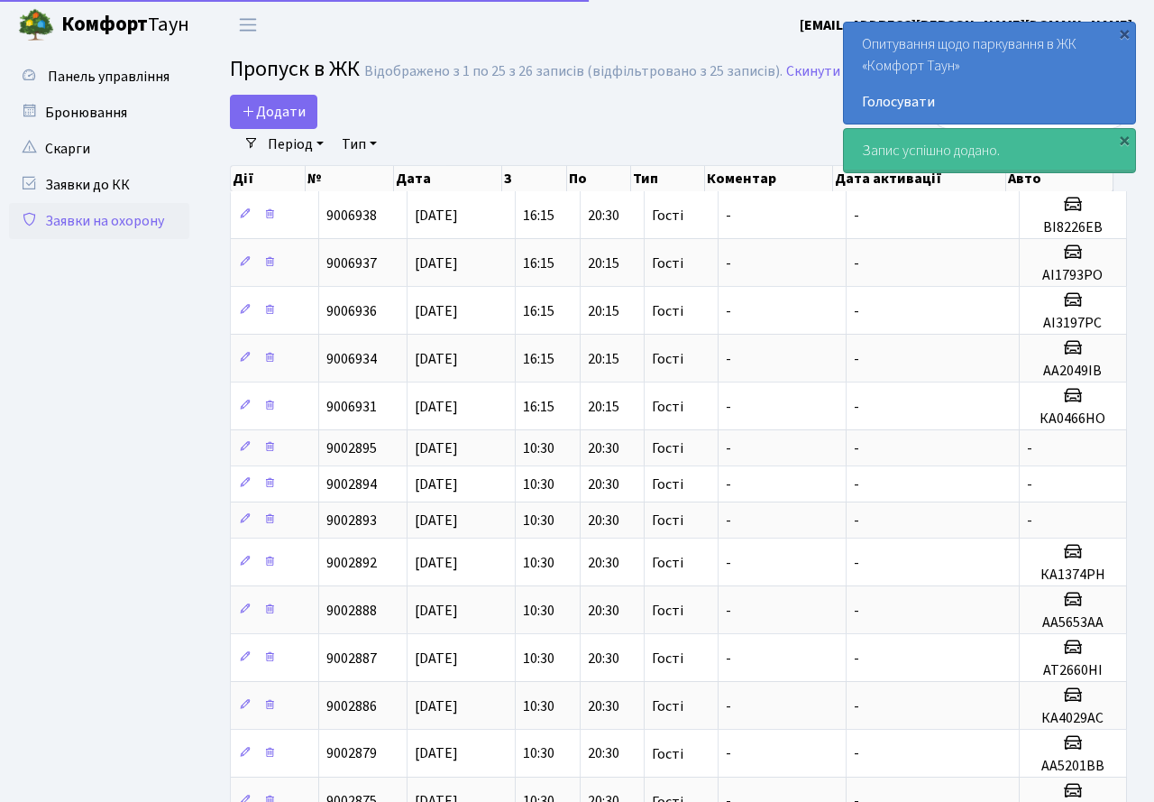
select select "25"
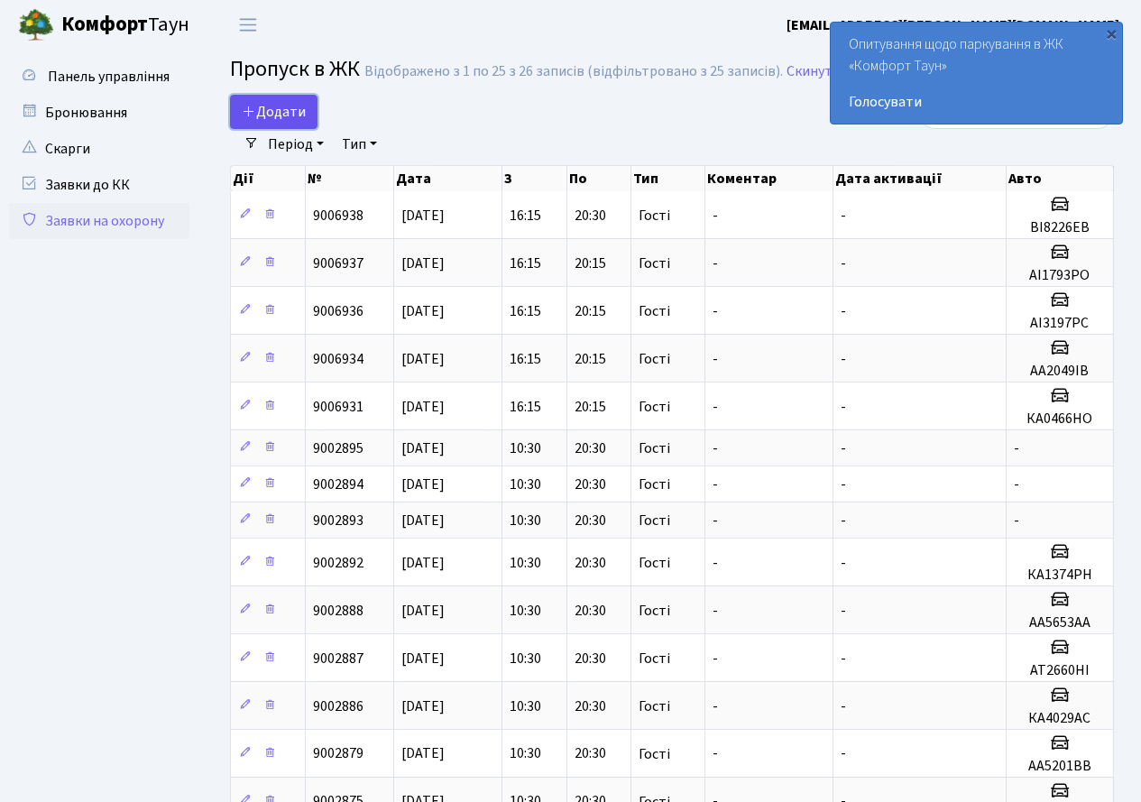
click at [281, 111] on span "Додати" at bounding box center [274, 112] width 64 height 20
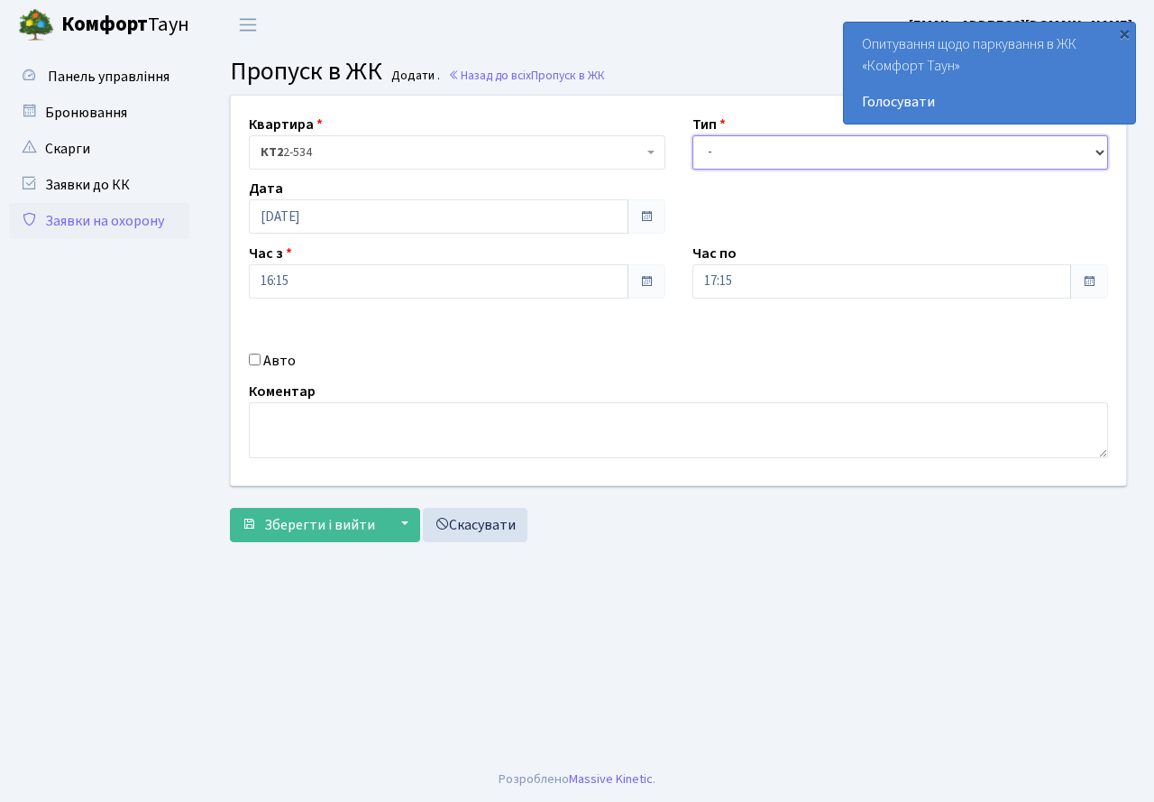
click at [730, 156] on select "- Доставка Таксі Гості Сервіс" at bounding box center [900, 152] width 417 height 34
select select "3"
click at [692, 135] on select "- Доставка Таксі Гості Сервіс" at bounding box center [900, 152] width 417 height 34
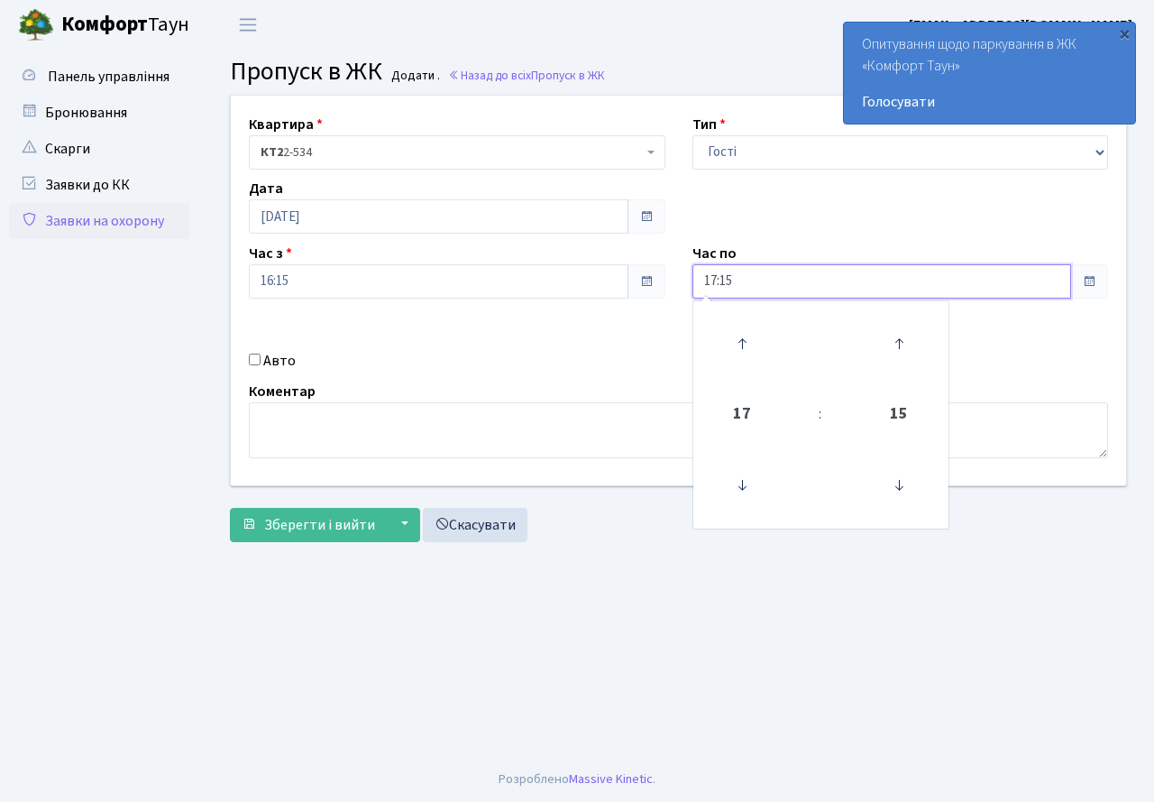
click at [834, 280] on input "17:15" at bounding box center [882, 281] width 380 height 34
click at [747, 343] on icon at bounding box center [742, 343] width 49 height 49
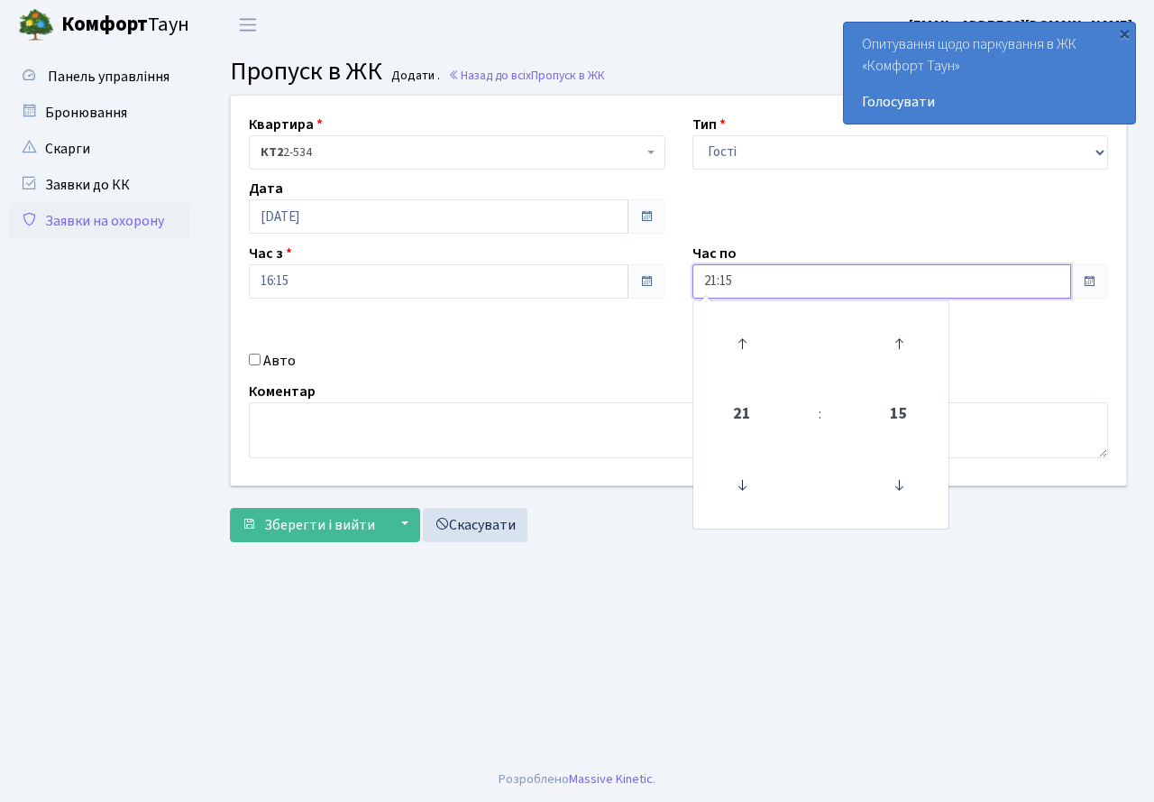
drag, startPoint x: 741, startPoint y: 482, endPoint x: 868, endPoint y: 465, distance: 128.3
click at [742, 483] on icon at bounding box center [742, 485] width 49 height 49
click at [899, 339] on icon at bounding box center [899, 343] width 49 height 49
type input "20:30"
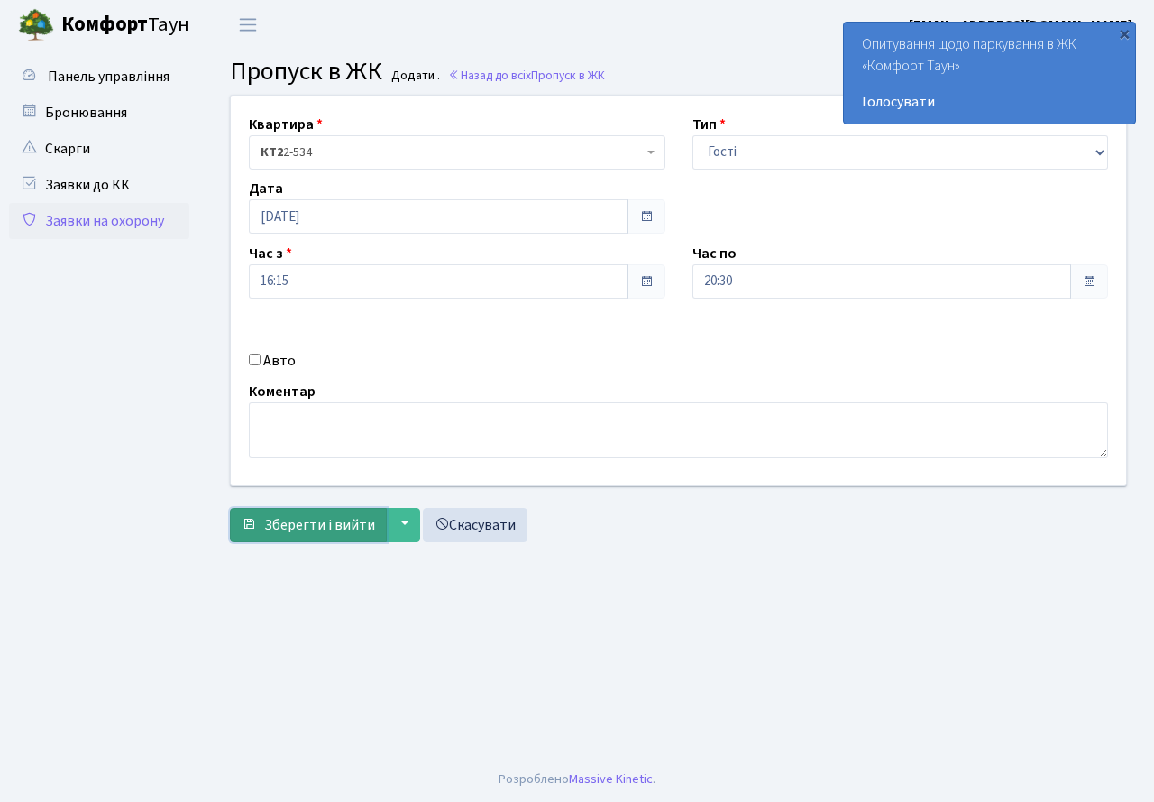
click at [298, 522] on span "Зберегти і вийти" at bounding box center [319, 525] width 111 height 20
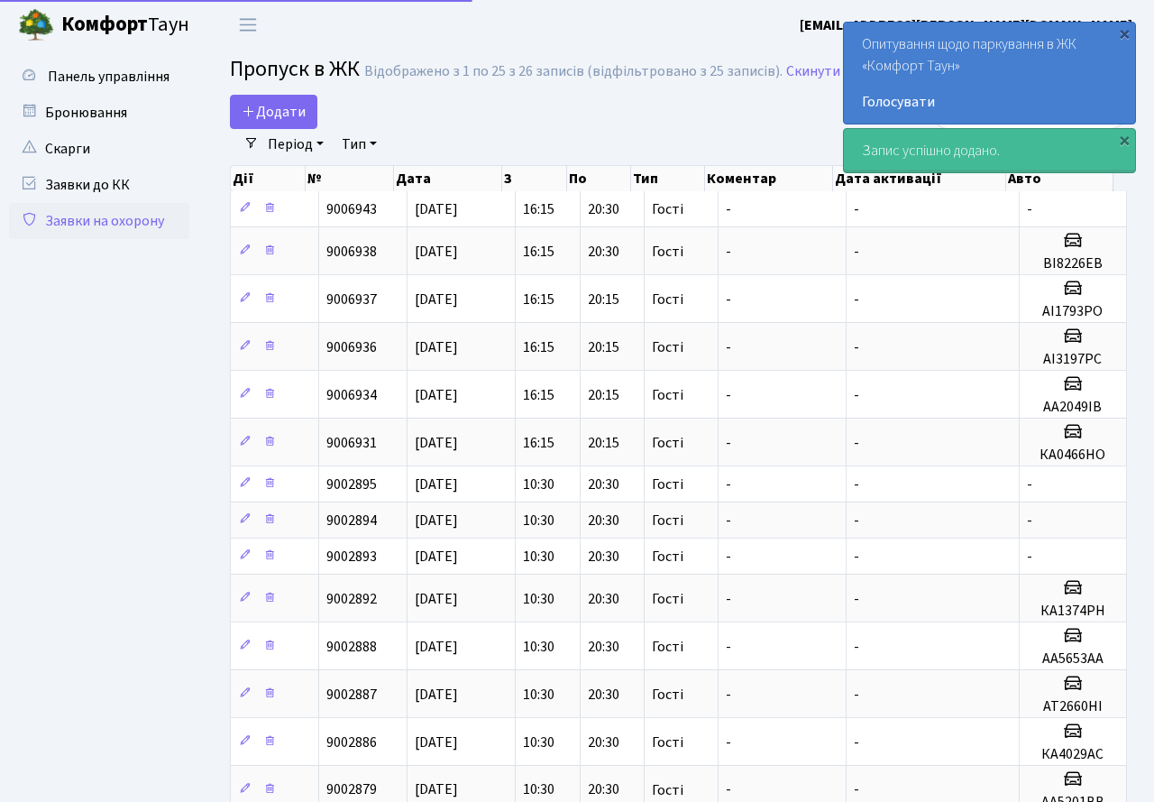
select select "25"
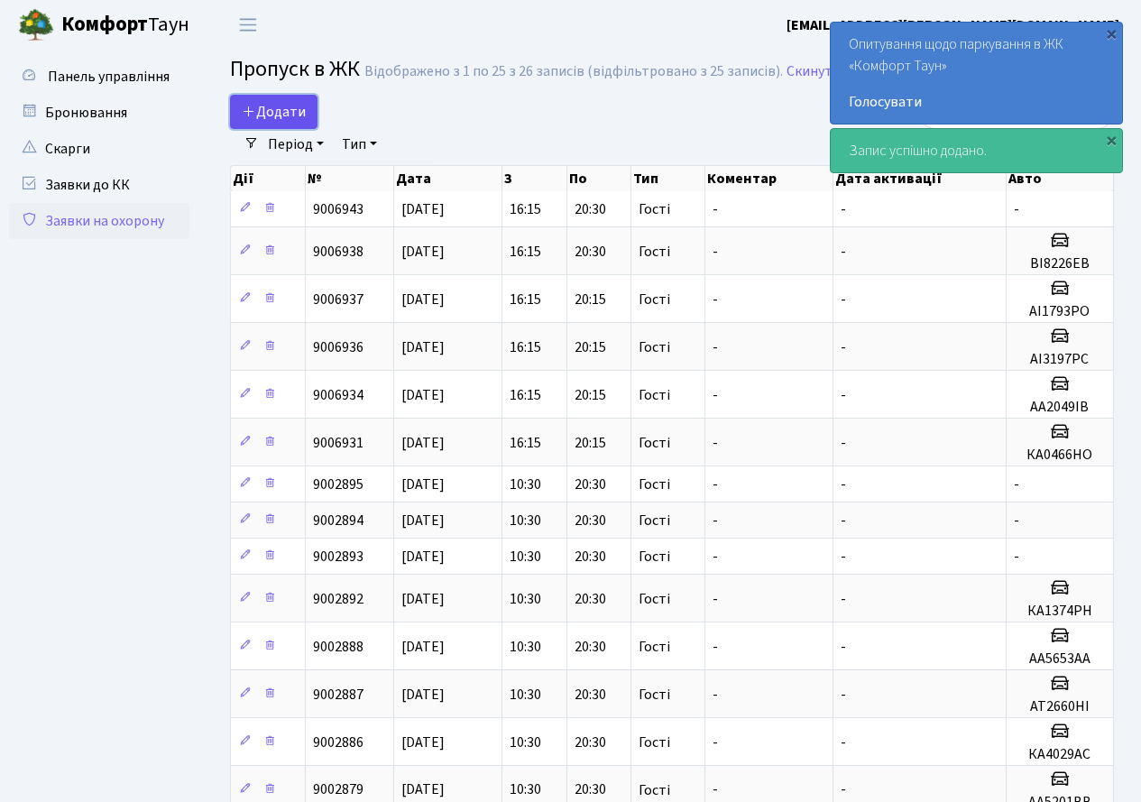
click at [272, 112] on span "Додати" at bounding box center [274, 112] width 64 height 20
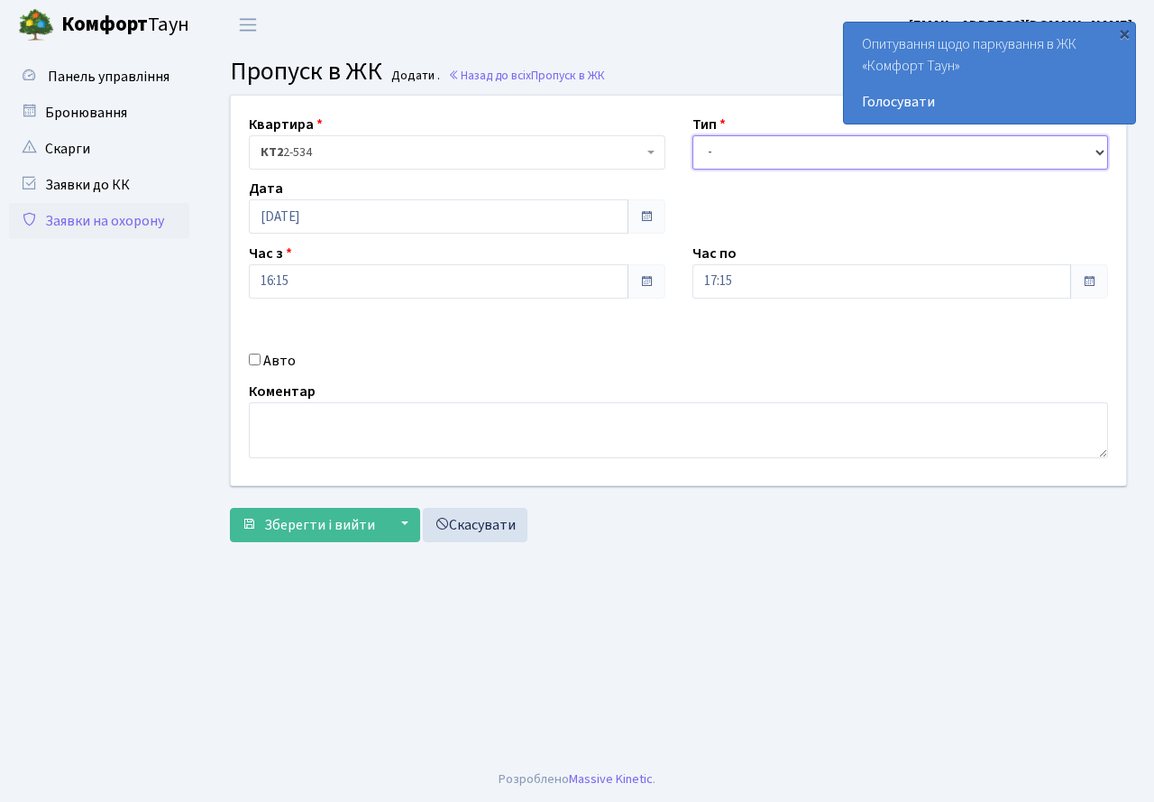
click at [759, 142] on select "- Доставка Таксі Гості Сервіс" at bounding box center [900, 152] width 417 height 34
select select "3"
click at [692, 135] on select "- Доставка Таксі Гості Сервіс" at bounding box center [900, 152] width 417 height 34
click at [937, 280] on input "17:15" at bounding box center [882, 281] width 380 height 34
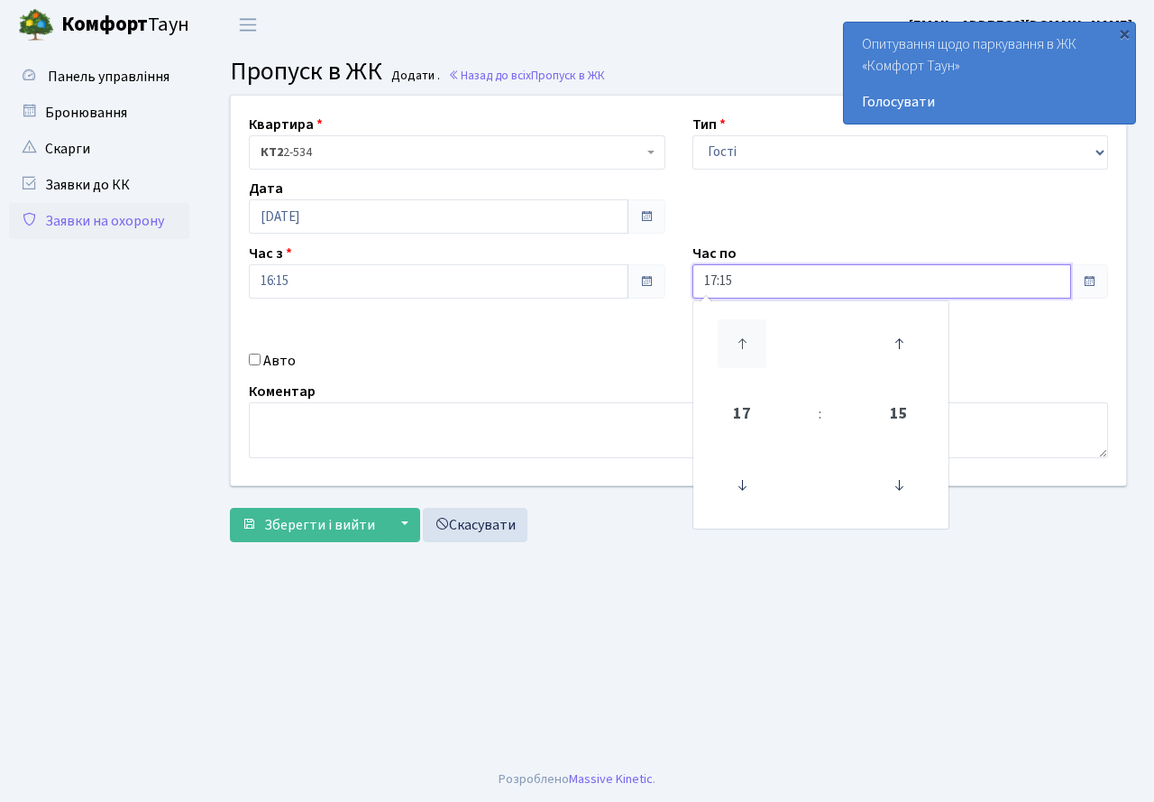
click at [737, 341] on icon at bounding box center [742, 343] width 49 height 49
click at [738, 342] on icon at bounding box center [742, 343] width 49 height 49
click at [738, 343] on icon at bounding box center [742, 343] width 49 height 49
click at [903, 339] on icon at bounding box center [899, 343] width 49 height 49
type input "20:30"
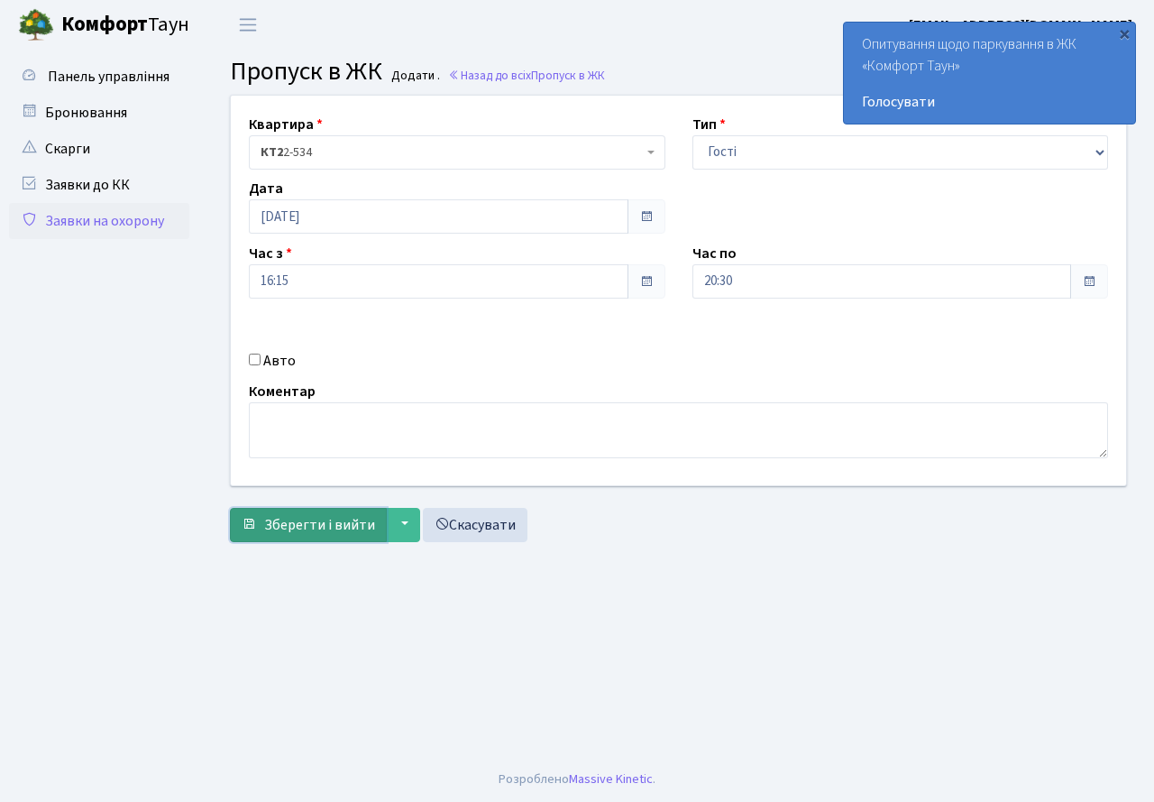
click at [335, 529] on span "Зберегти і вийти" at bounding box center [319, 525] width 111 height 20
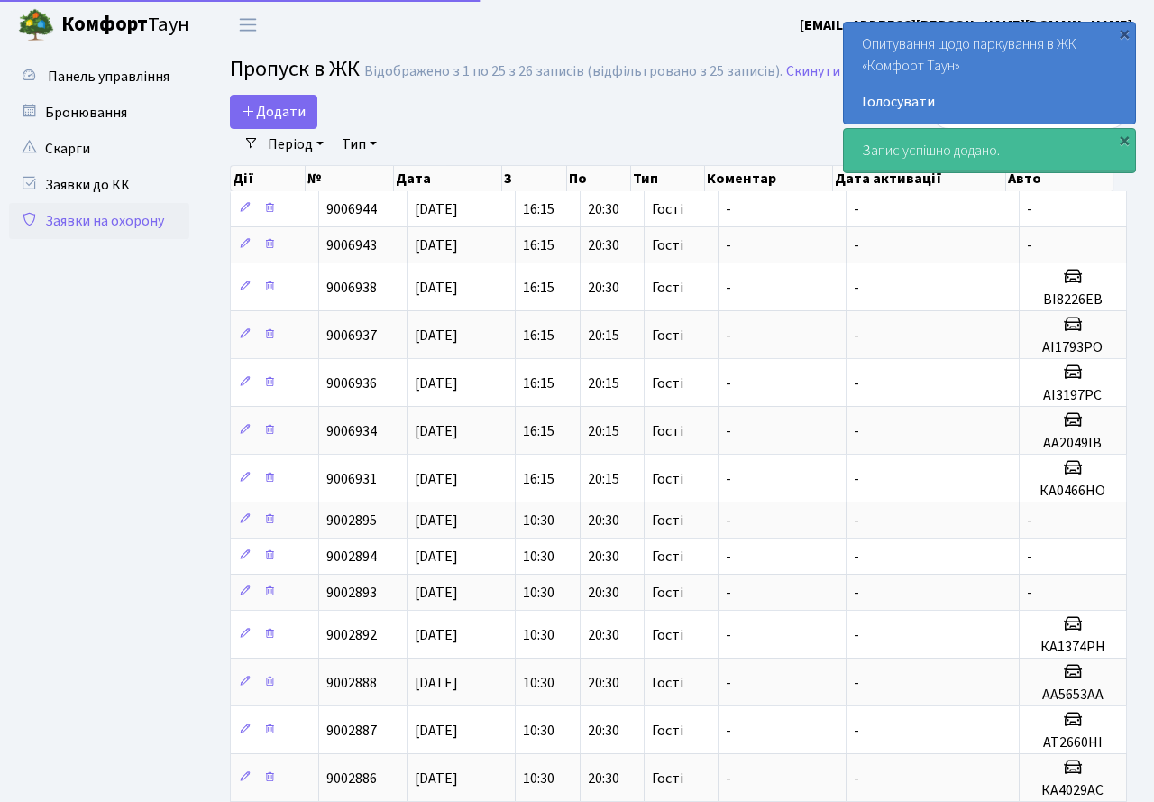
select select "25"
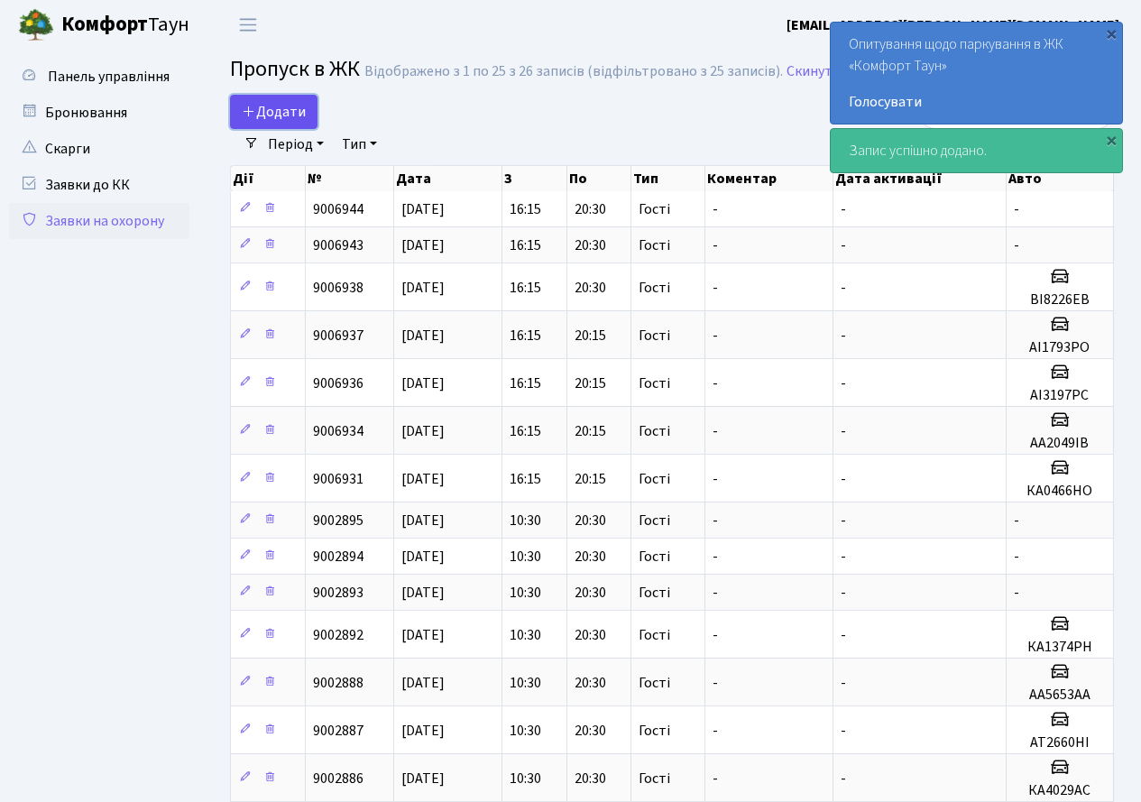
click at [285, 114] on span "Додати" at bounding box center [274, 112] width 64 height 20
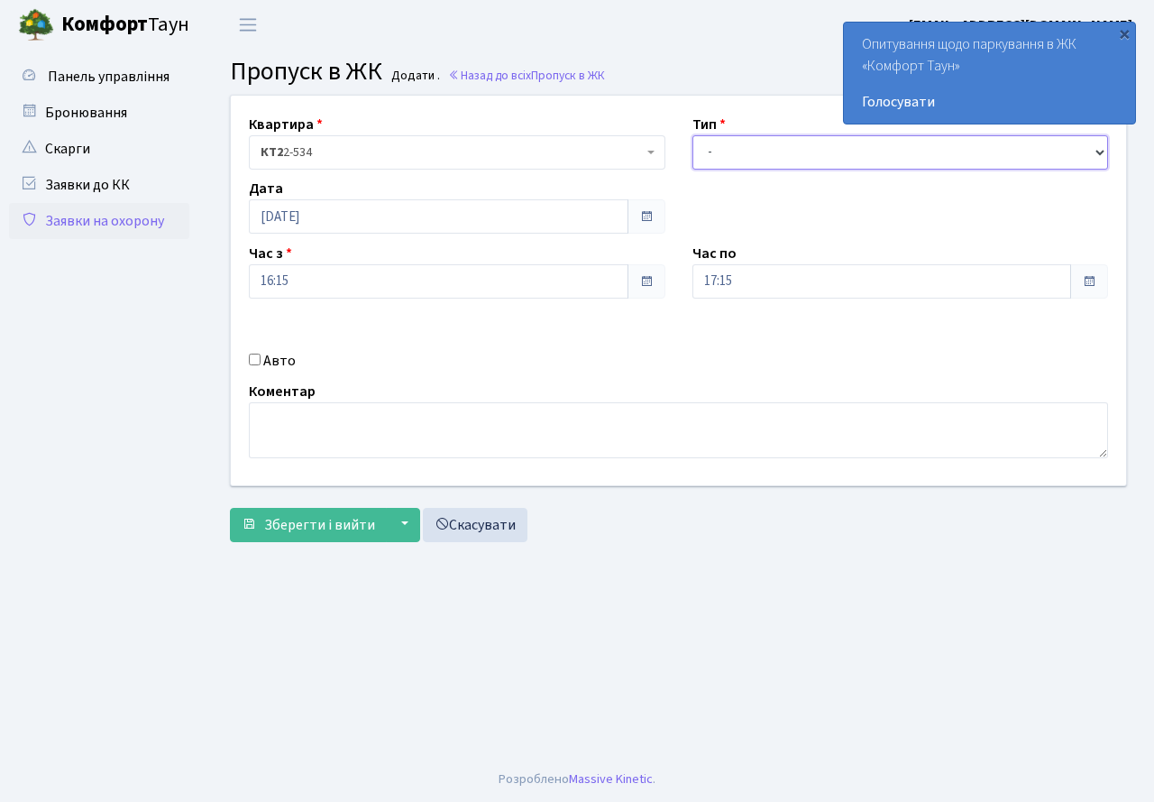
click at [735, 162] on select "- Доставка Таксі Гості Сервіс" at bounding box center [900, 152] width 417 height 34
select select "3"
click at [692, 135] on select "- Доставка Таксі Гості Сервіс" at bounding box center [900, 152] width 417 height 34
click at [770, 281] on input "17:15" at bounding box center [882, 281] width 380 height 34
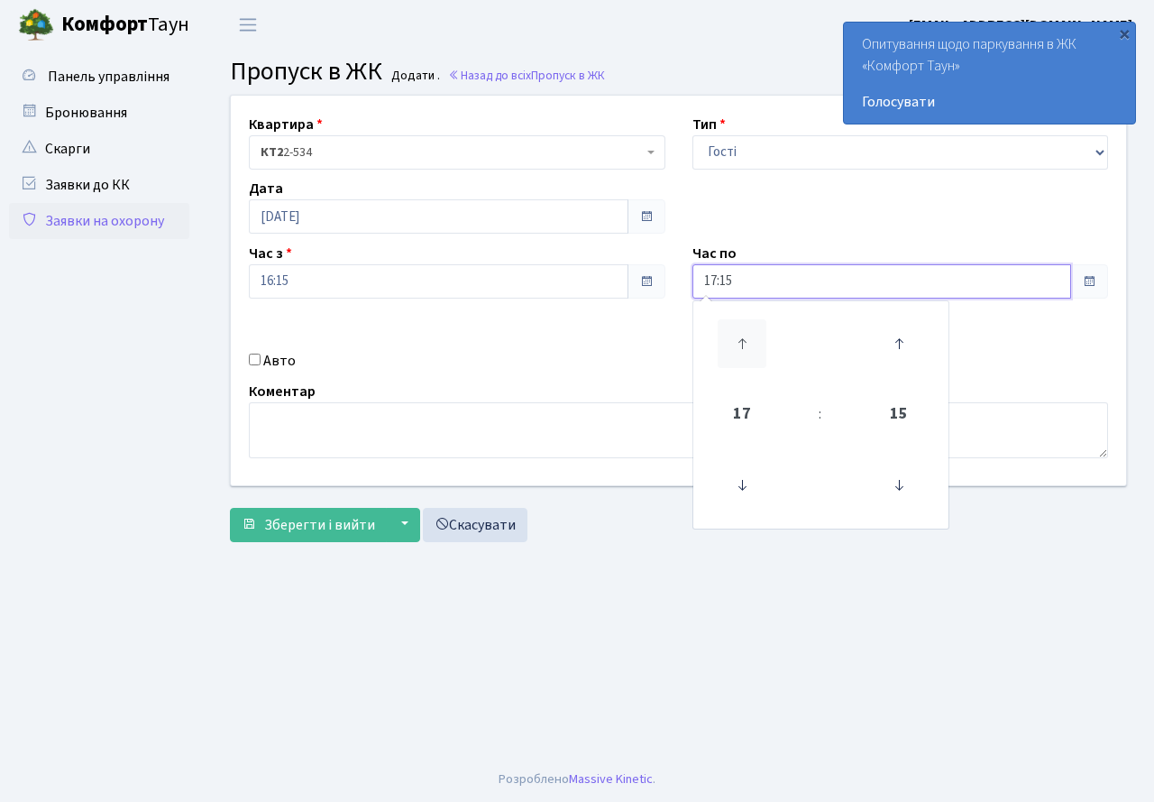
click at [747, 339] on icon at bounding box center [742, 343] width 49 height 49
click at [747, 353] on icon at bounding box center [742, 343] width 49 height 49
click at [894, 343] on icon at bounding box center [899, 343] width 49 height 49
type input "20:30"
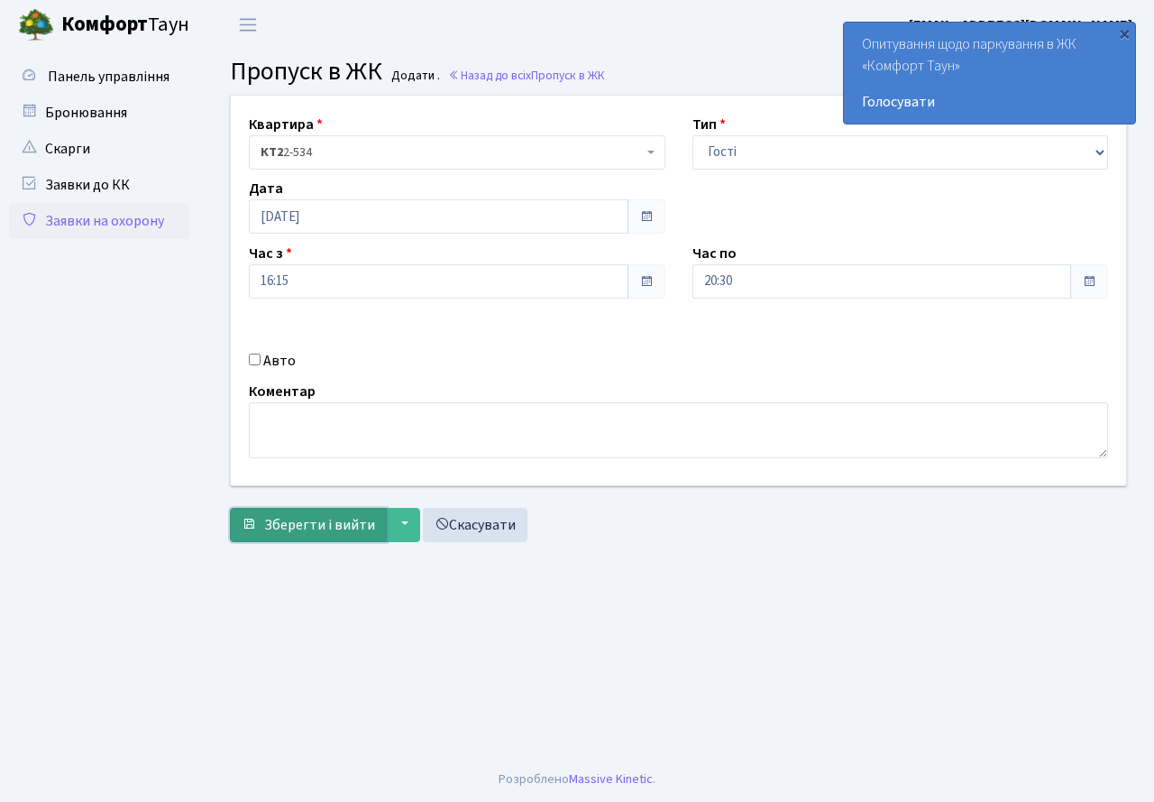
click at [344, 525] on span "Зберегти і вийти" at bounding box center [319, 525] width 111 height 20
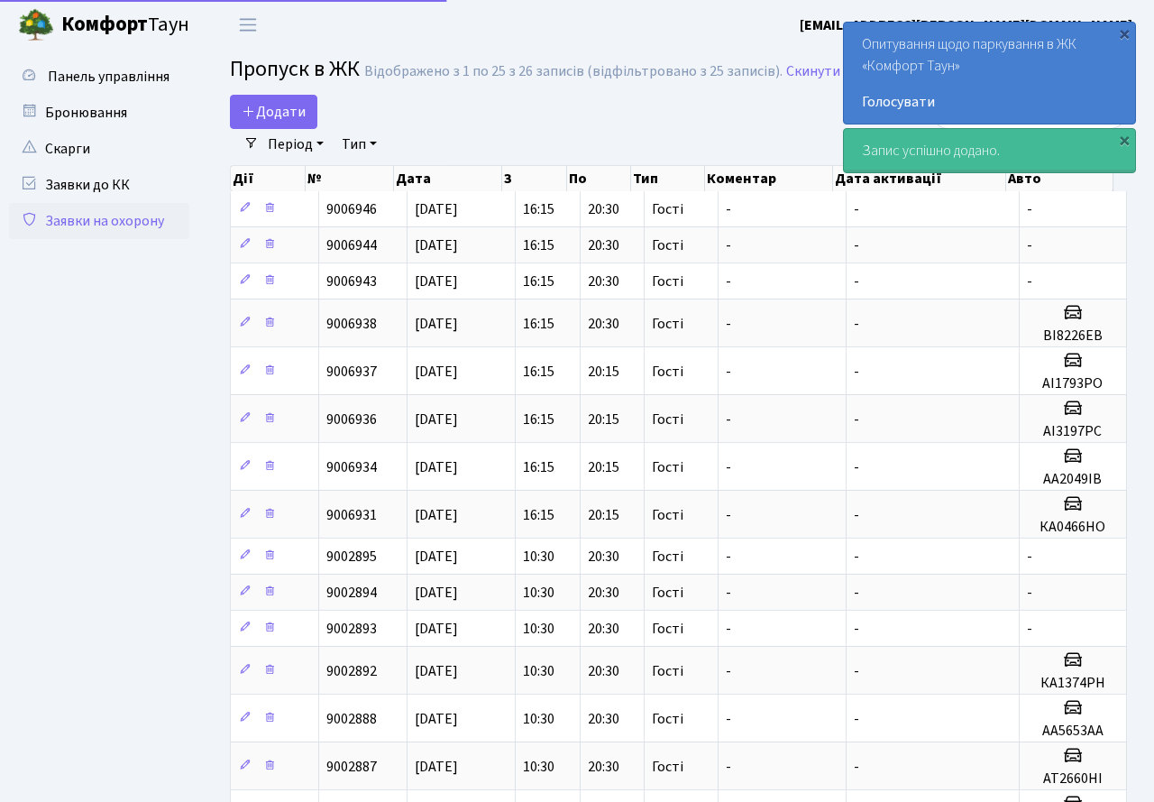
select select "25"
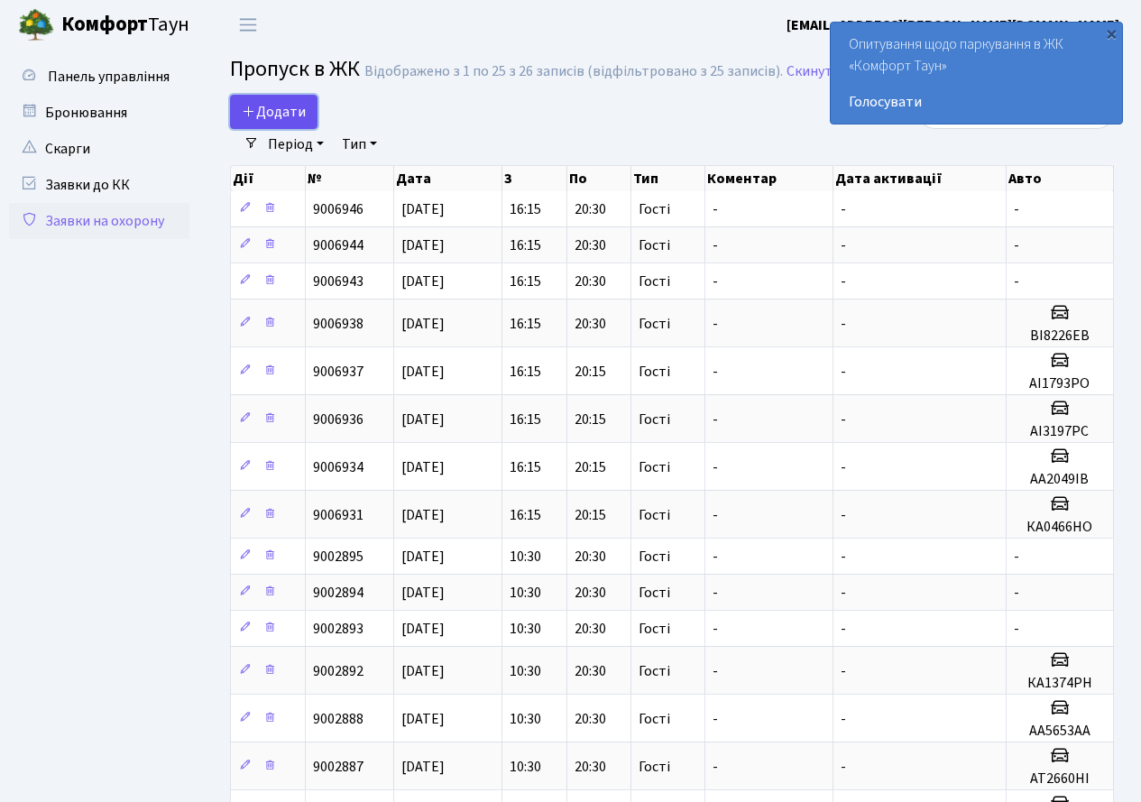
click at [265, 119] on span "Додати" at bounding box center [274, 112] width 64 height 20
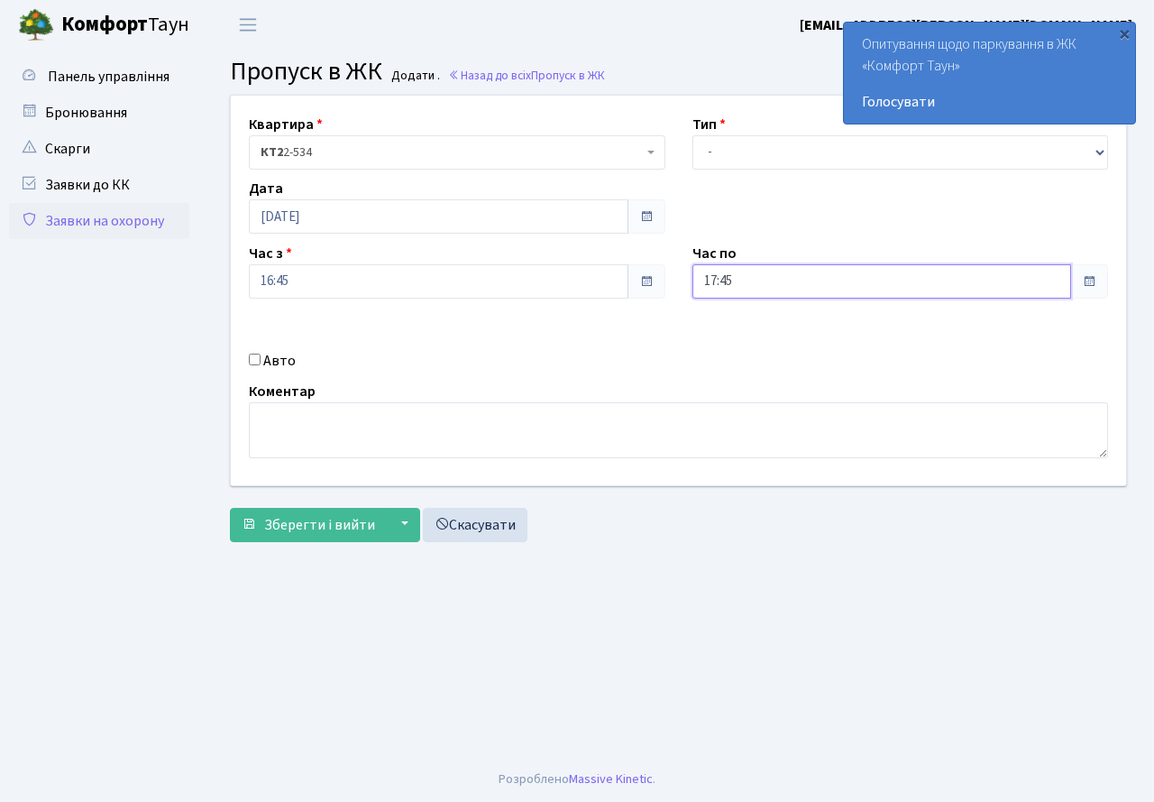
click at [760, 281] on input "17:45" at bounding box center [882, 281] width 380 height 34
click at [737, 352] on icon at bounding box center [742, 343] width 49 height 49
type input "20:45"
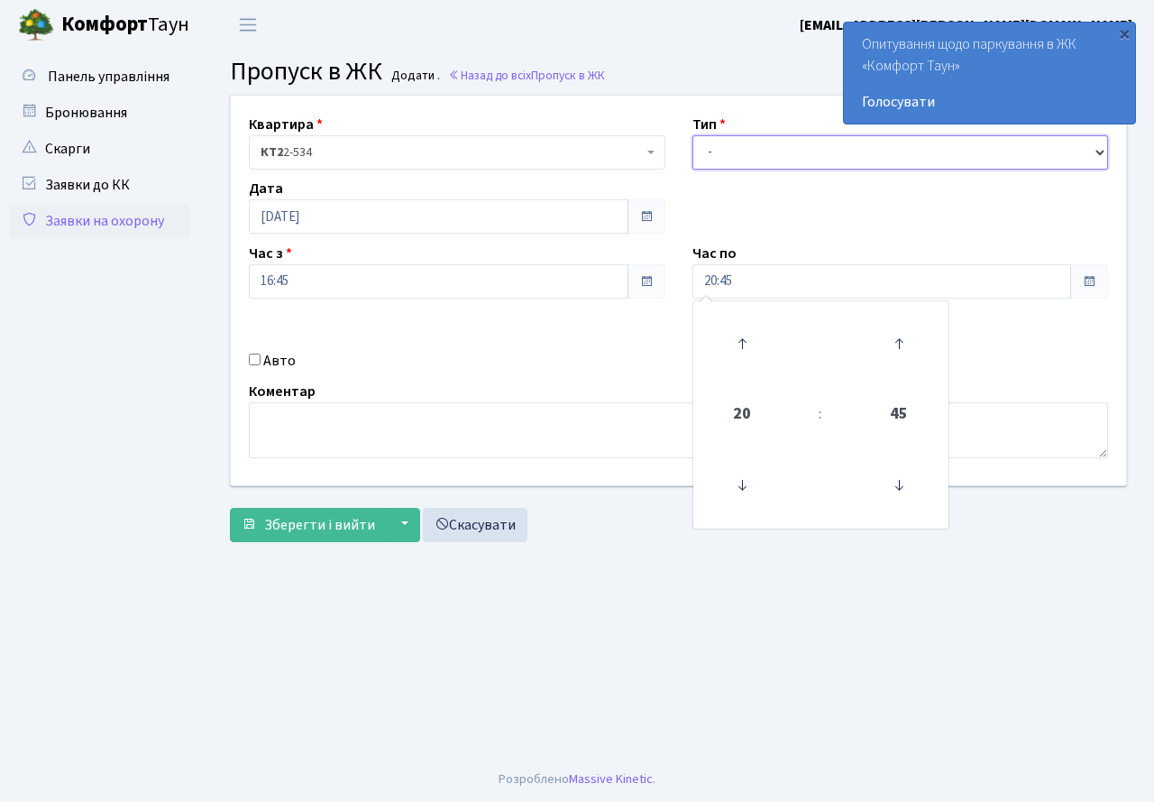
click at [797, 142] on select "- Доставка Таксі Гості Сервіс" at bounding box center [900, 152] width 417 height 34
select select "3"
click at [692, 135] on select "- Доставка Таксі Гості Сервіс" at bounding box center [900, 152] width 417 height 34
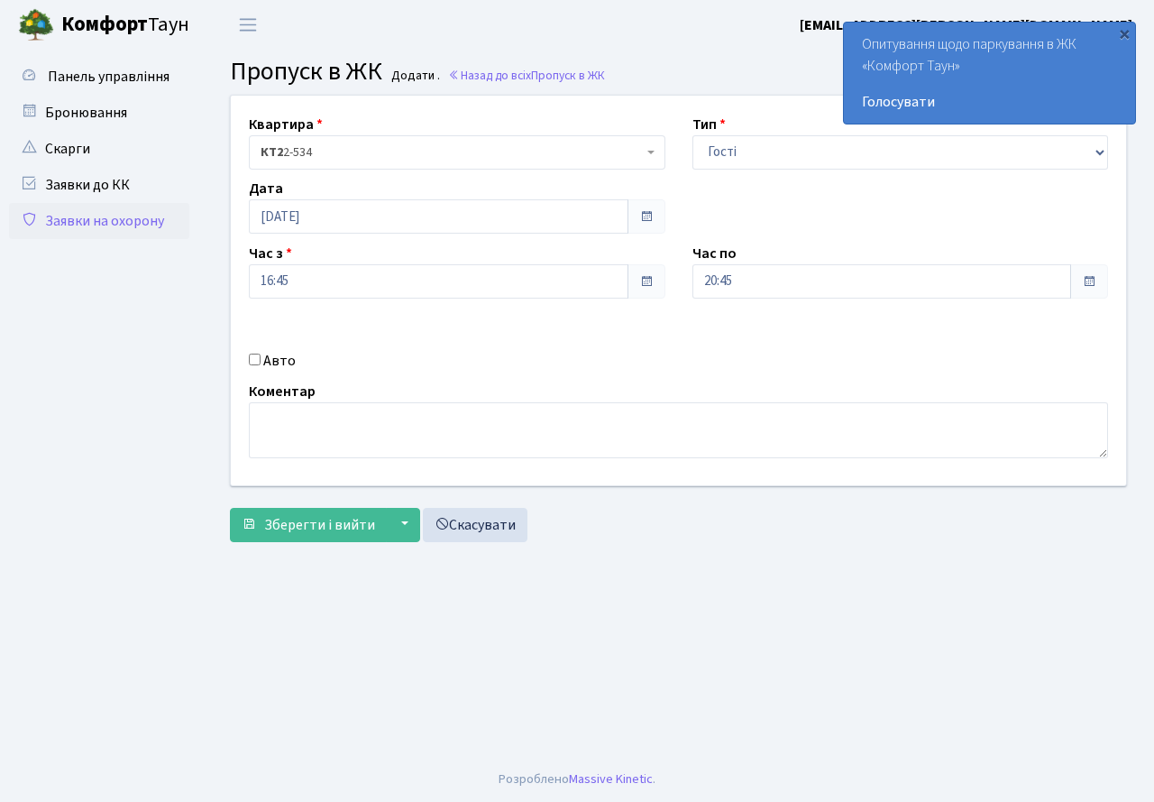
click at [260, 364] on input "Авто" at bounding box center [255, 359] width 12 height 12
checkbox input "true"
type input "КА3279СС"
click at [307, 536] on button "Зберегти і вийти" at bounding box center [308, 525] width 157 height 34
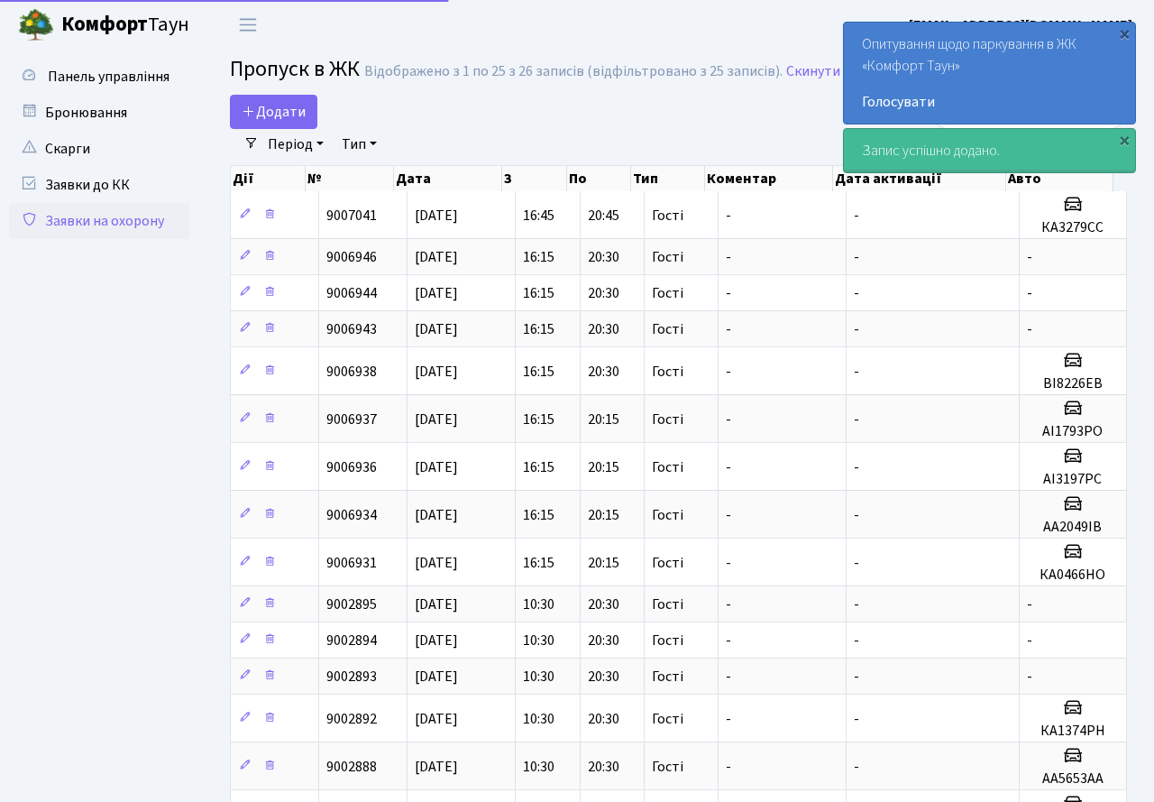
select select "25"
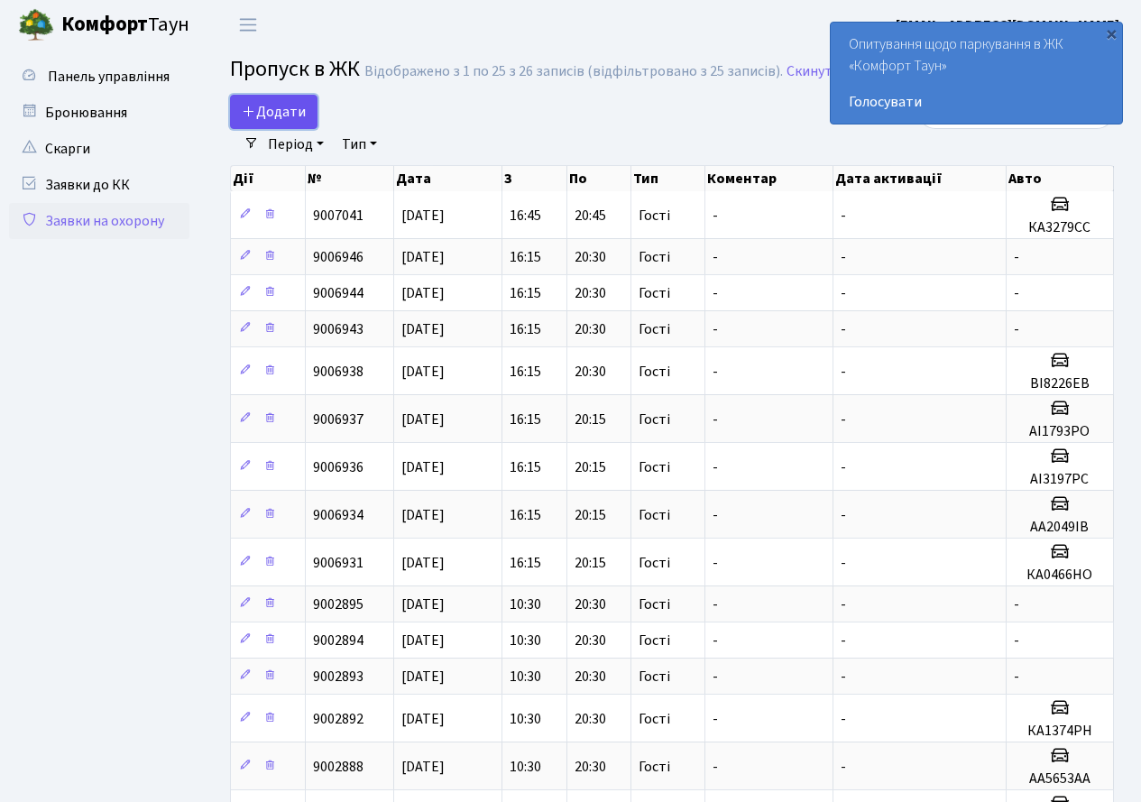
click at [288, 108] on span "Додати" at bounding box center [274, 112] width 64 height 20
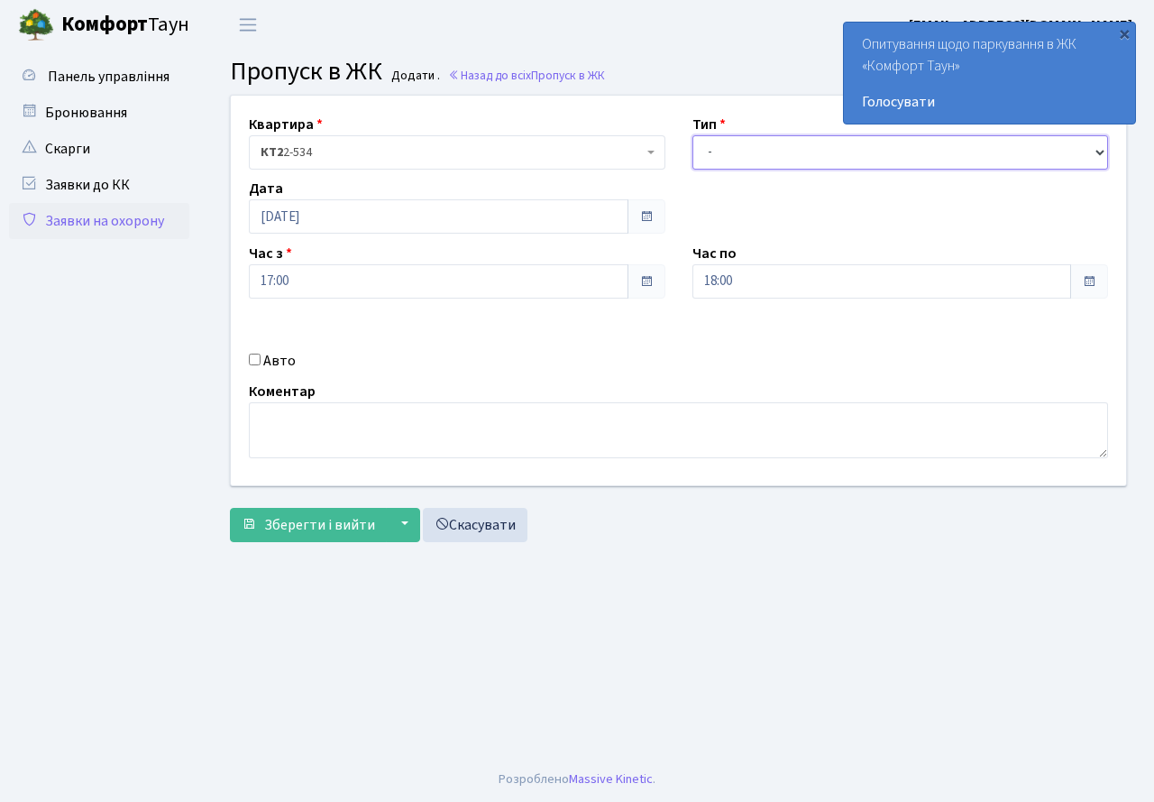
click at [743, 158] on select "- Доставка Таксі Гості Сервіс" at bounding box center [900, 152] width 417 height 34
select select "3"
click at [692, 135] on select "- Доставка Таксі Гості Сервіс" at bounding box center [900, 152] width 417 height 34
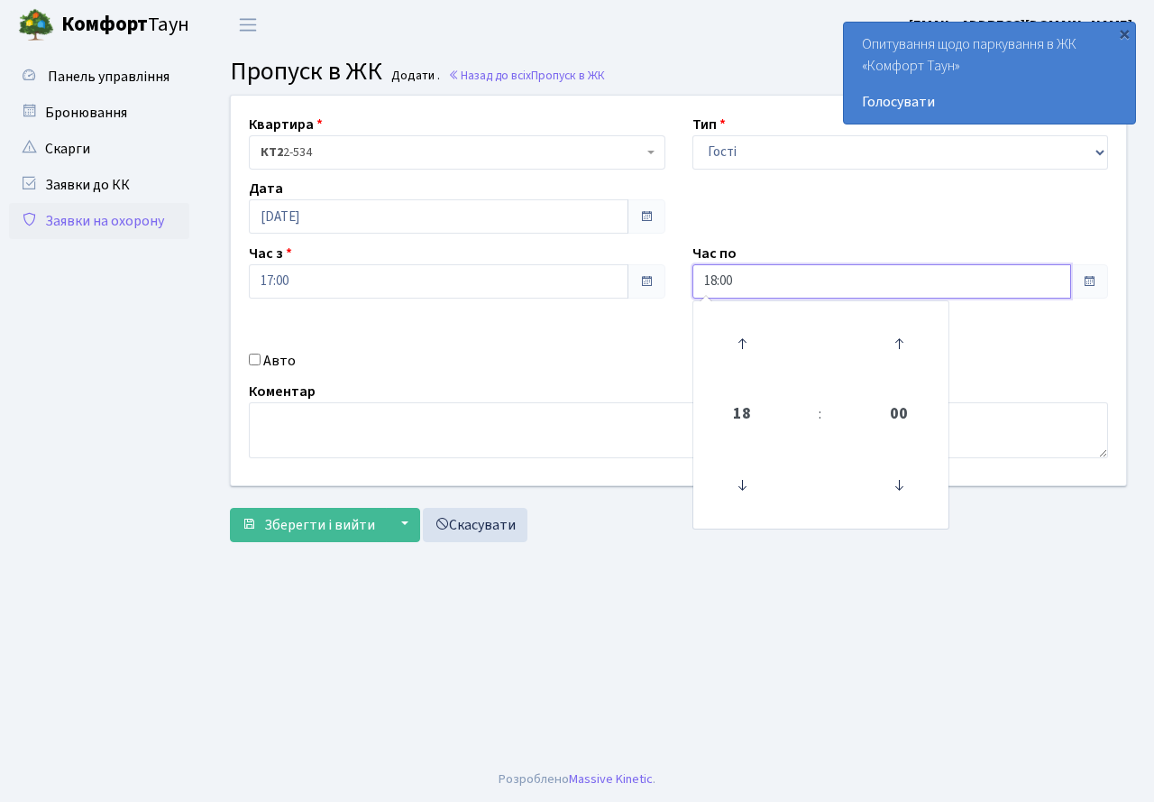
drag, startPoint x: 757, startPoint y: 285, endPoint x: 749, endPoint y: 314, distance: 29.7
click at [757, 286] on input "18:00" at bounding box center [882, 281] width 380 height 34
drag, startPoint x: 746, startPoint y: 314, endPoint x: 741, endPoint y: 323, distance: 10.1
click at [741, 323] on link at bounding box center [741, 343] width 53 height 65
click at [741, 323] on icon at bounding box center [742, 343] width 49 height 49
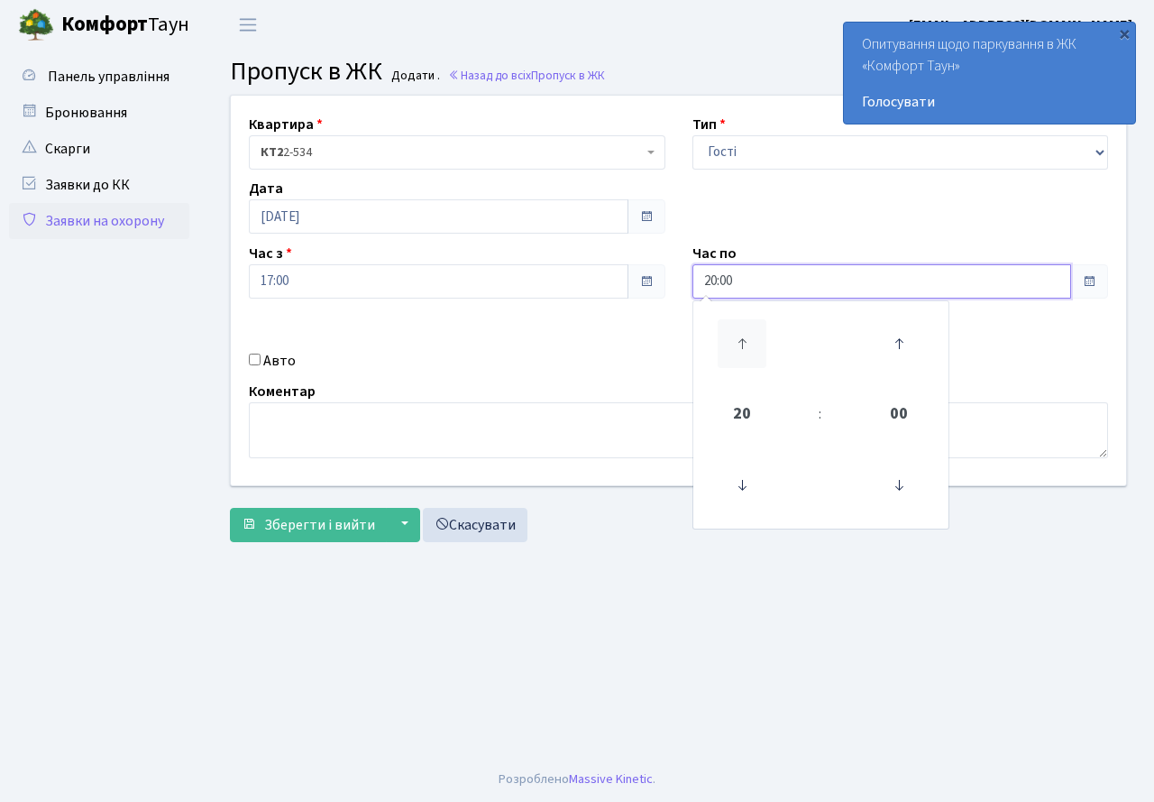
click at [741, 325] on icon at bounding box center [742, 343] width 49 height 49
type input "21:00"
click at [592, 394] on div "Коментар" at bounding box center [678, 420] width 886 height 78
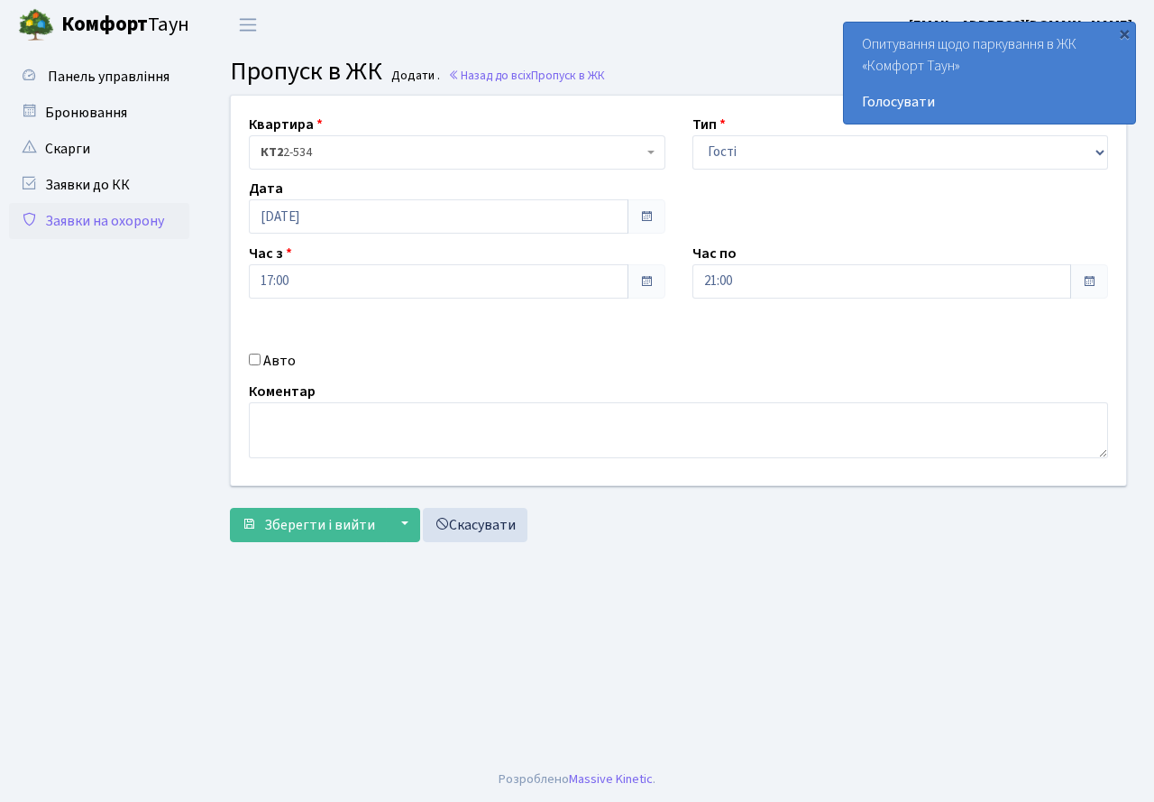
click at [256, 368] on div "Авто" at bounding box center [457, 361] width 444 height 22
click at [261, 354] on div "Авто" at bounding box center [457, 361] width 444 height 22
click at [253, 367] on div "Авто" at bounding box center [457, 361] width 444 height 22
click at [253, 359] on input "Авто" at bounding box center [255, 359] width 12 height 12
checkbox input "true"
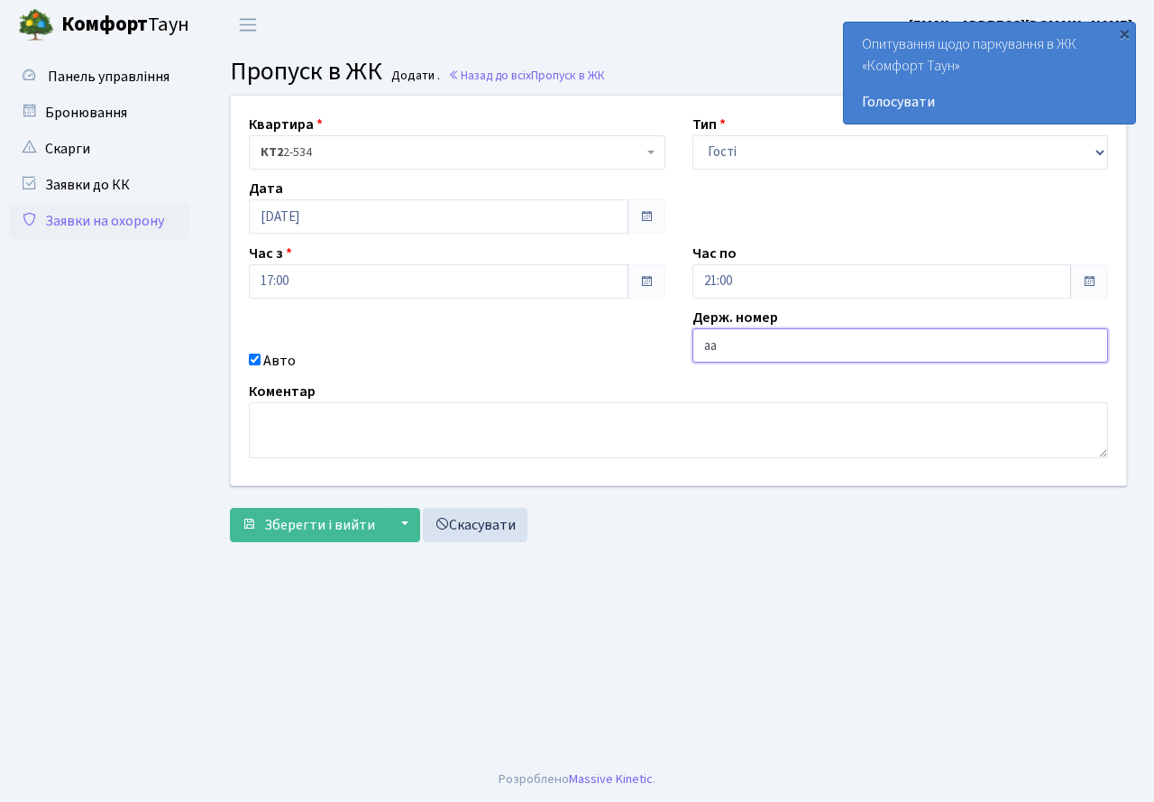
type input "АА5201ВВ"
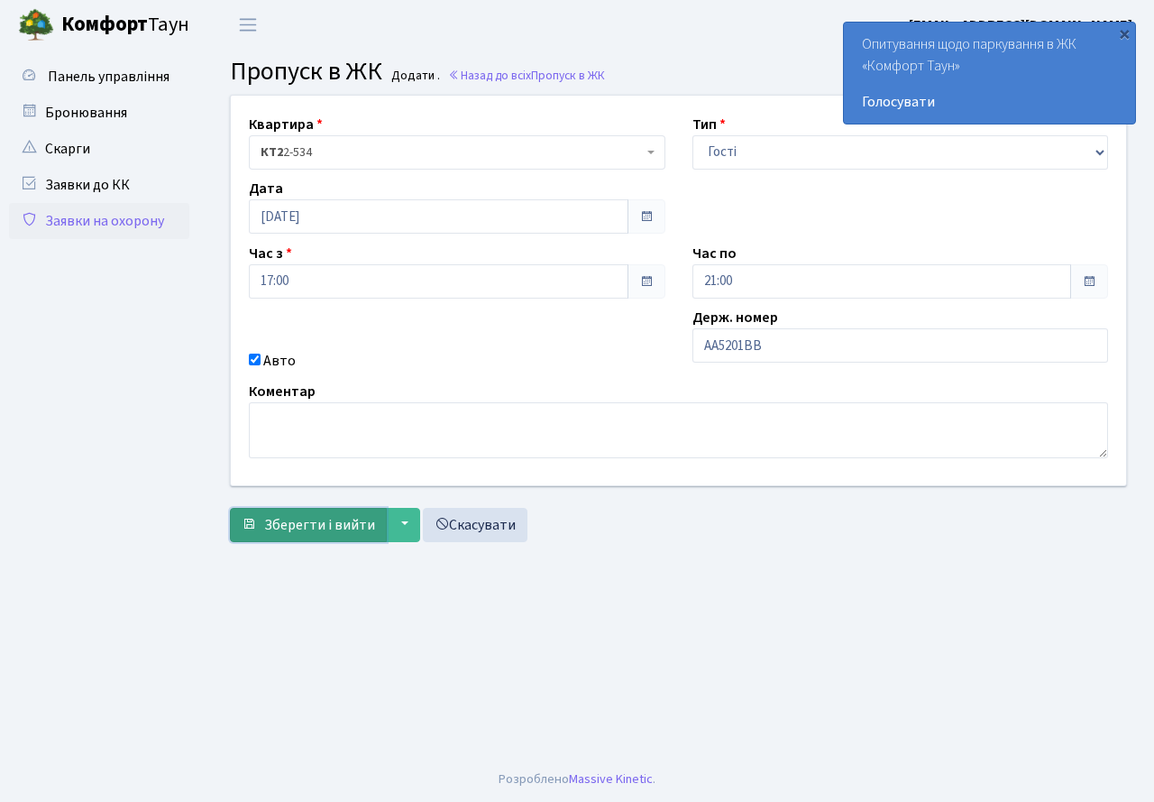
click at [346, 529] on span "Зберегти і вийти" at bounding box center [319, 525] width 111 height 20
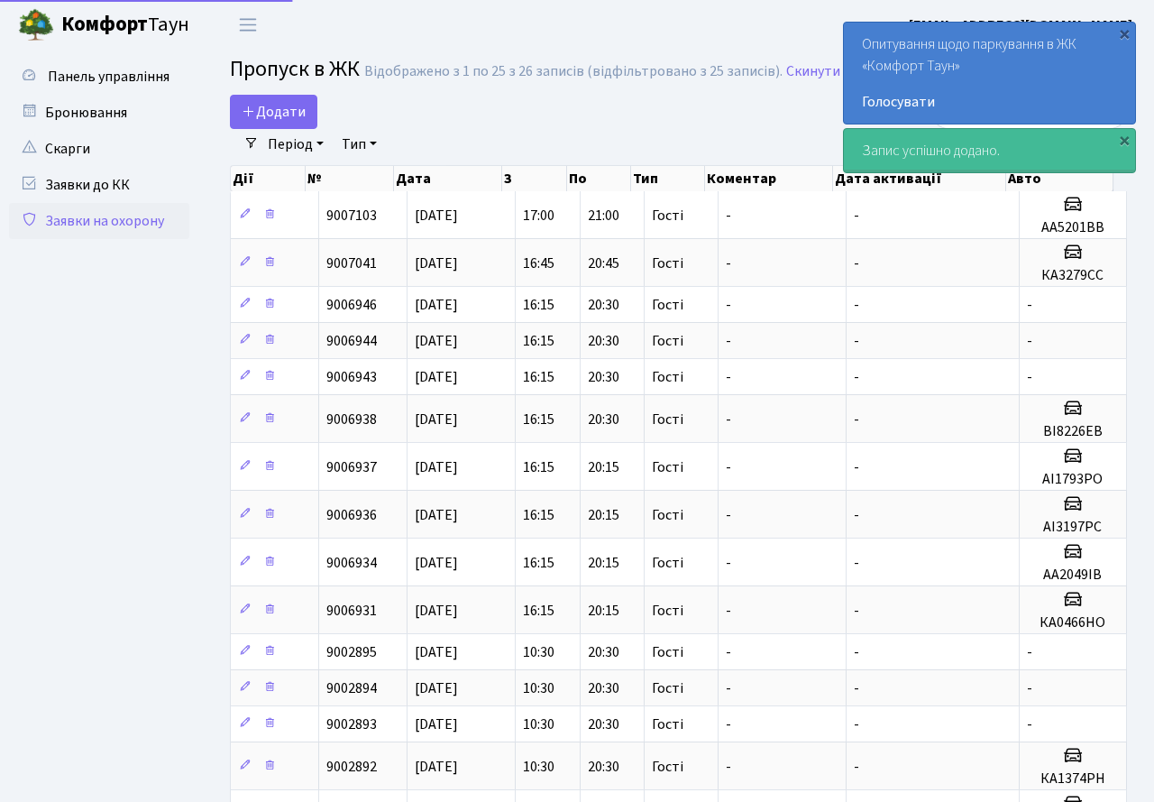
select select "25"
